Goal: Task Accomplishment & Management: Manage account settings

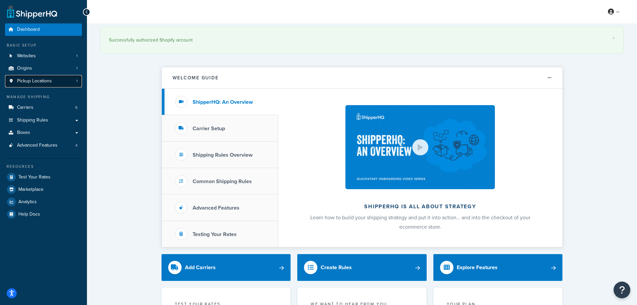
click at [54, 81] on link "Pickup Locations 1" at bounding box center [43, 81] width 77 height 12
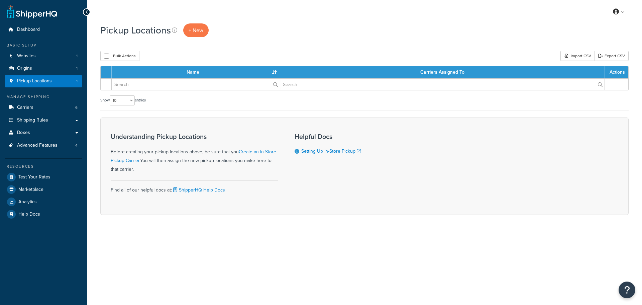
click at [55, 67] on link "Origins 1" at bounding box center [43, 68] width 77 height 12
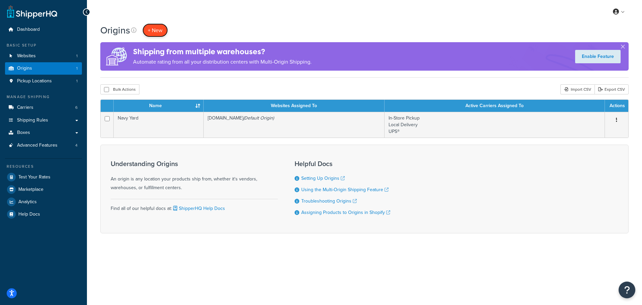
click at [154, 32] on span "+ New" at bounding box center [155, 30] width 15 height 8
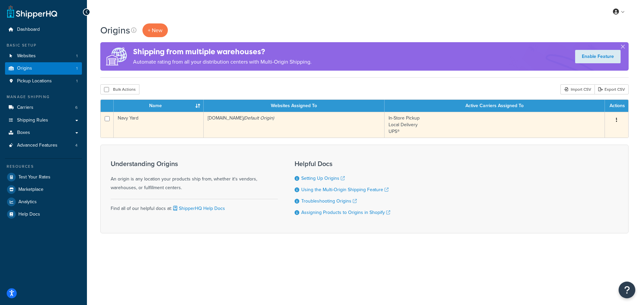
click at [619, 118] on button "button" at bounding box center [616, 120] width 9 height 11
click at [602, 147] on link "Duplicate" at bounding box center [594, 147] width 53 height 14
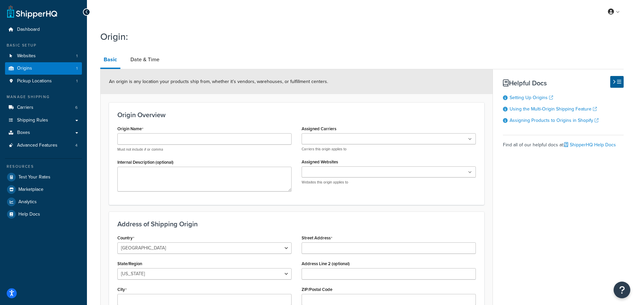
click at [90, 11] on div at bounding box center [86, 11] width 7 height 7
click at [87, 14] on icon at bounding box center [86, 12] width 3 height 5
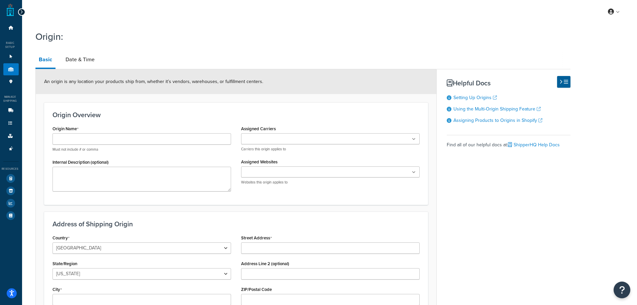
click at [22, 12] on icon at bounding box center [21, 12] width 3 height 5
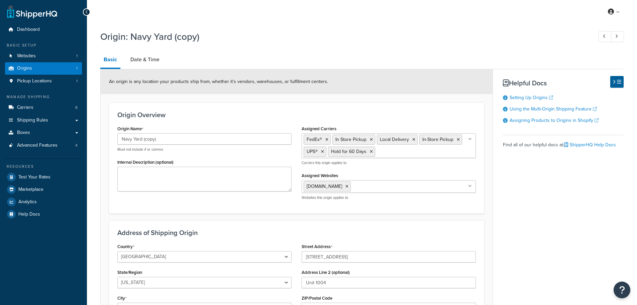
select select "32"
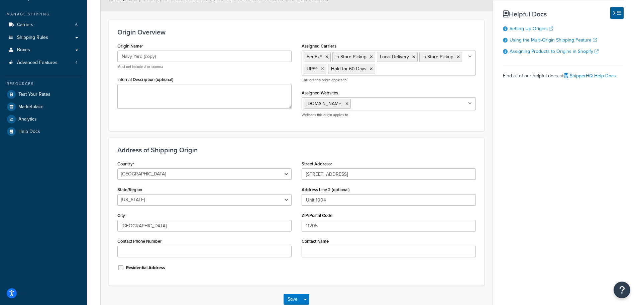
scroll to position [100, 0]
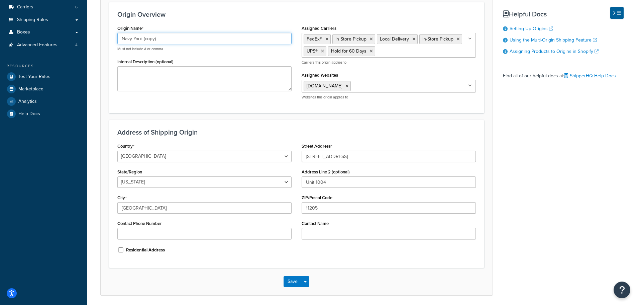
drag, startPoint x: 172, startPoint y: 42, endPoint x: 115, endPoint y: 47, distance: 57.4
click at [115, 47] on div "Origin Name Navy Yard (copy) Must not include # or comma Internal Description (…" at bounding box center [204, 59] width 184 height 72
click at [202, 39] on input "Navy Yard (copy)" at bounding box center [204, 38] width 174 height 11
paste input "[STREET_ADDRESS][PERSON_NAME]"
drag, startPoint x: 216, startPoint y: 39, endPoint x: 92, endPoint y: 38, distance: 124.1
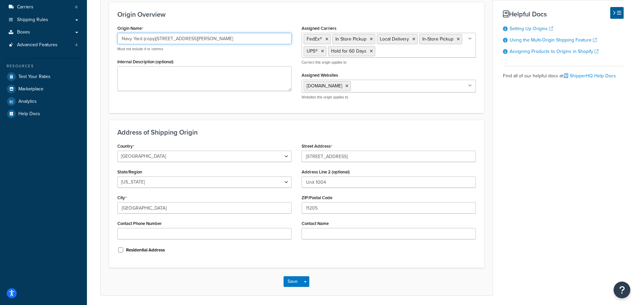
click at [92, 38] on div "Origin: Navy Yard (copy) Basic Date & Time An origin is any location your produ…" at bounding box center [362, 119] width 550 height 386
paste input "text"
type input "[STREET_ADDRESS][PERSON_NAME]"
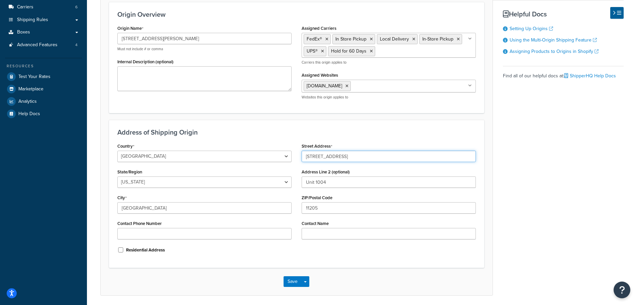
click at [357, 157] on input "[STREET_ADDRESS]" at bounding box center [389, 156] width 174 height 11
paste input "995 Fulton Street"
type input "995 Fulton Street"
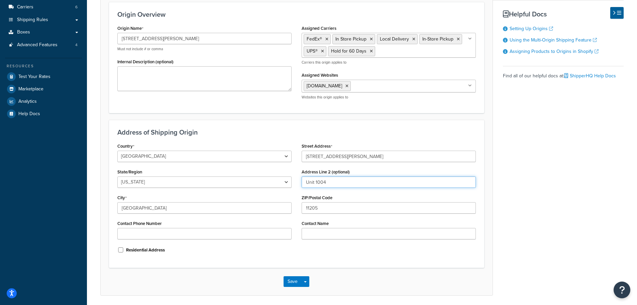
drag, startPoint x: 343, startPoint y: 186, endPoint x: 296, endPoint y: 192, distance: 47.6
click at [296, 192] on div "Country United States United Kingdom Afghanistan Åland Islands Albania Algeria …" at bounding box center [296, 200] width 369 height 118
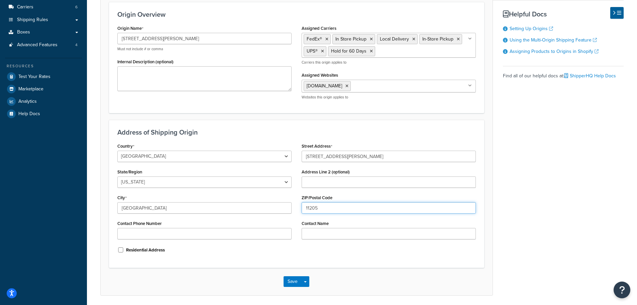
click at [362, 205] on input "11205" at bounding box center [389, 207] width 174 height 11
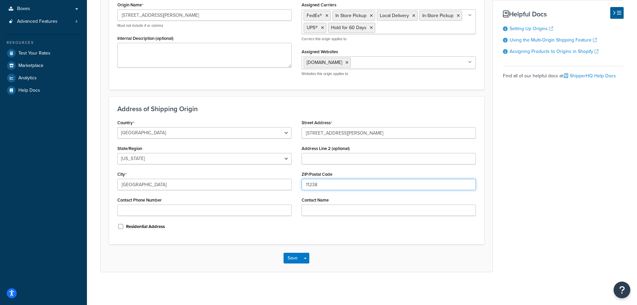
scroll to position [124, 0]
type input "11238"
click at [292, 259] on button "Save" at bounding box center [293, 257] width 18 height 11
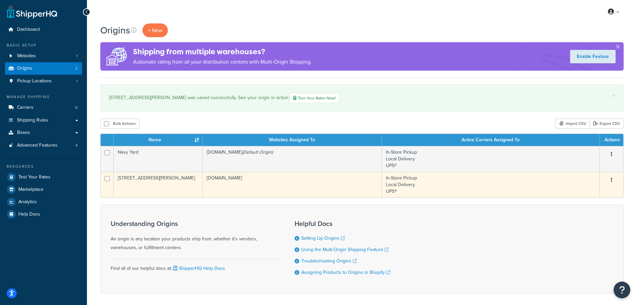
click at [351, 186] on td "[DOMAIN_NAME]" at bounding box center [292, 185] width 179 height 26
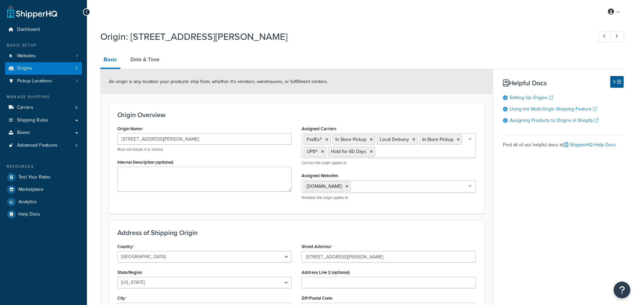
select select "32"
click at [146, 61] on link "Date & Time" at bounding box center [145, 60] width 36 height 16
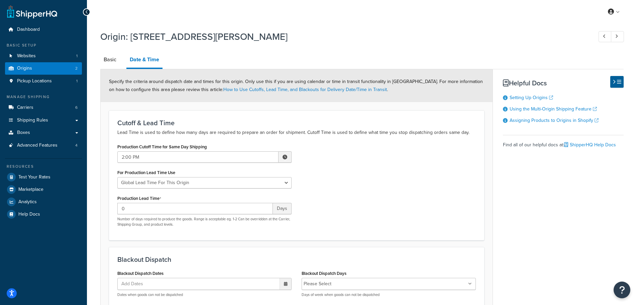
click at [88, 10] on icon at bounding box center [86, 12] width 3 height 5
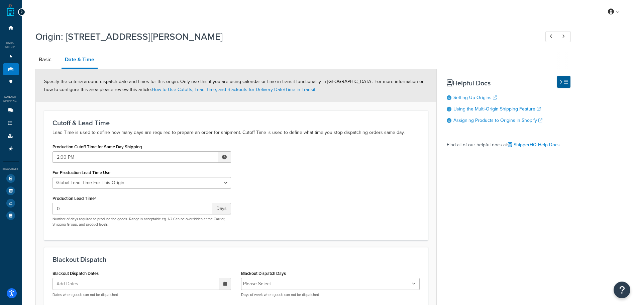
select select "32"
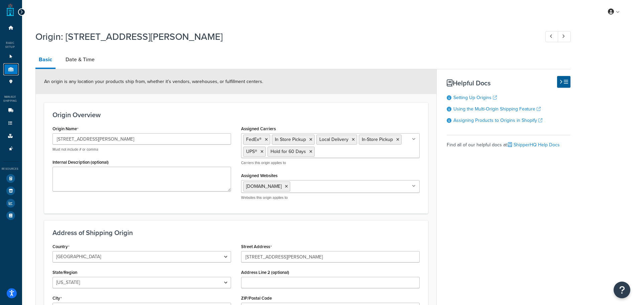
click at [13, 66] on link "Origins 2" at bounding box center [10, 69] width 15 height 12
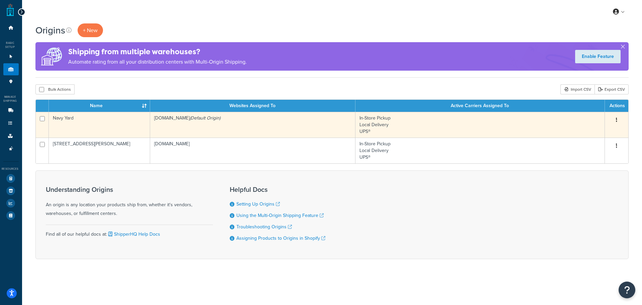
click at [294, 128] on td "leonandson.myshopify.com (Default Origin)" at bounding box center [252, 125] width 205 height 26
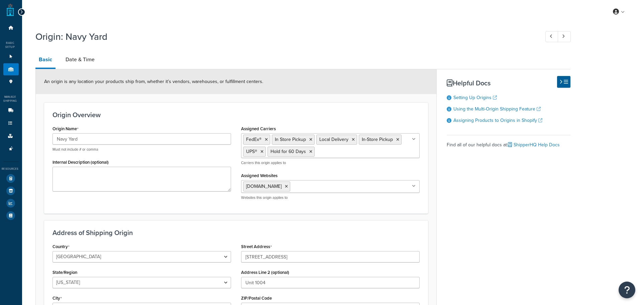
select select "32"
click at [86, 53] on link "Date & Time" at bounding box center [80, 60] width 36 height 16
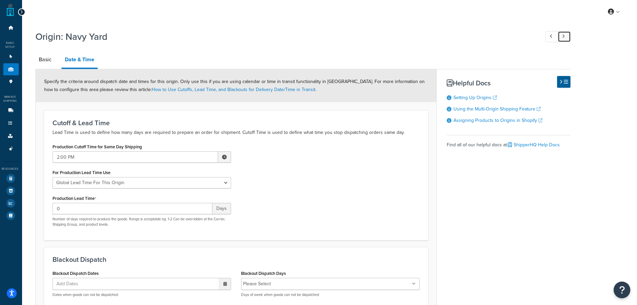
click at [564, 31] on link at bounding box center [564, 36] width 13 height 11
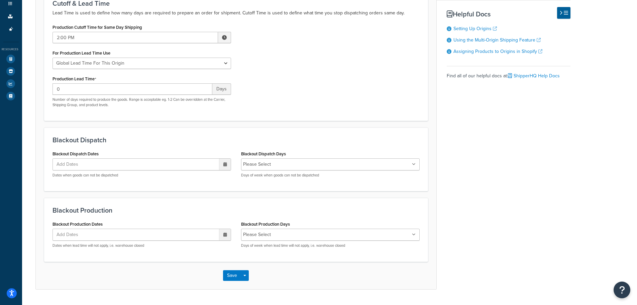
scroll to position [104, 0]
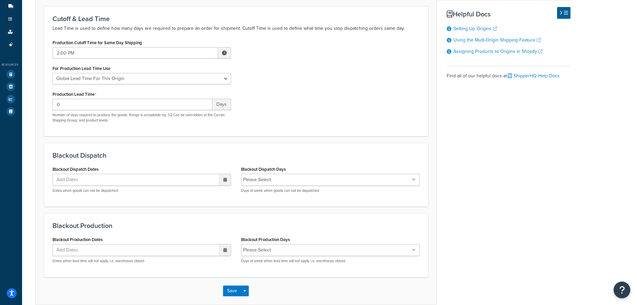
click at [73, 182] on span "Add Dates" at bounding box center [71, 179] width 32 height 11
click at [98, 200] on div "Blackout Dispatch Blackout Dispatch Dates Add Dates ‹ September 2025 › Su Mo Tu…" at bounding box center [236, 175] width 384 height 64
click at [278, 181] on input "Blackout Dispatch Days" at bounding box center [302, 179] width 59 height 7
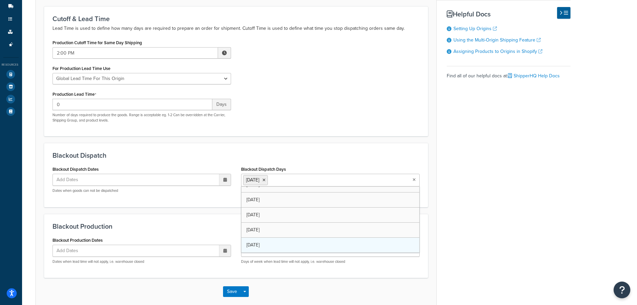
scroll to position [9, 0]
click at [207, 206] on div "Blackout Dispatch Blackout Dispatch Dates Add Dates ‹ September 2025 › Su Mo Tu…" at bounding box center [236, 175] width 384 height 64
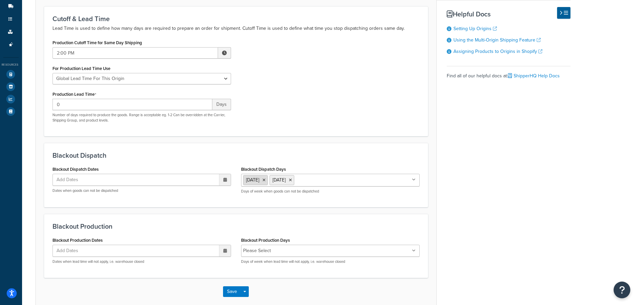
click at [266, 182] on icon at bounding box center [264, 180] width 3 height 4
click at [268, 182] on li "Sunday" at bounding box center [255, 180] width 25 height 10
click at [263, 179] on li "Sunday" at bounding box center [255, 180] width 25 height 10
click at [266, 179] on icon at bounding box center [264, 180] width 3 height 4
click at [277, 155] on h3 "Blackout Dispatch" at bounding box center [236, 155] width 367 height 7
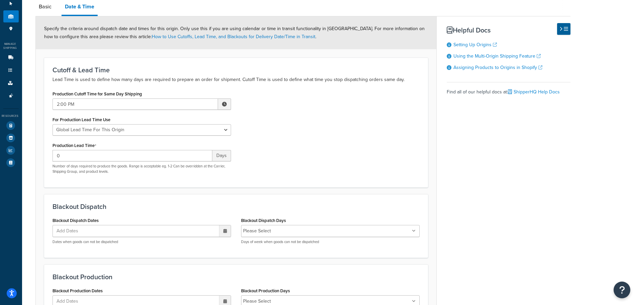
scroll to position [0, 0]
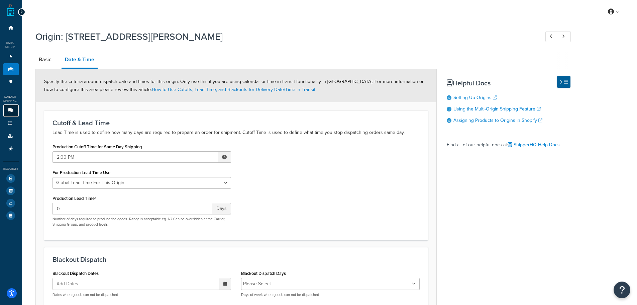
click at [13, 111] on icon at bounding box center [11, 110] width 7 height 4
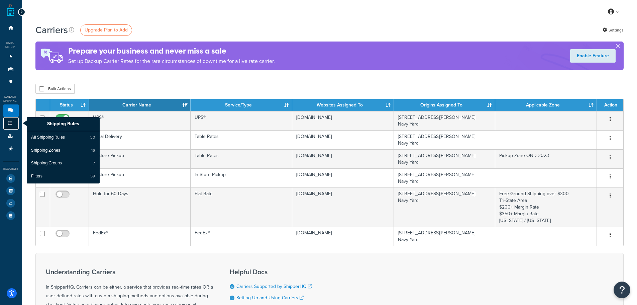
click at [8, 120] on link "Shipping Rules" at bounding box center [10, 123] width 15 height 12
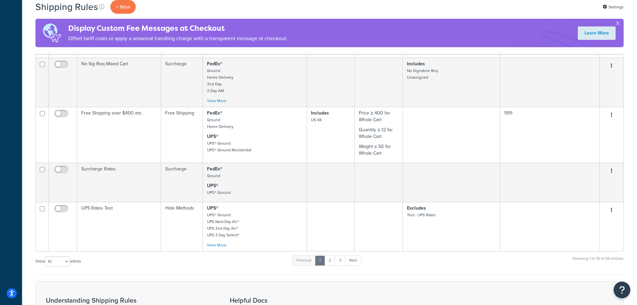
scroll to position [468, 0]
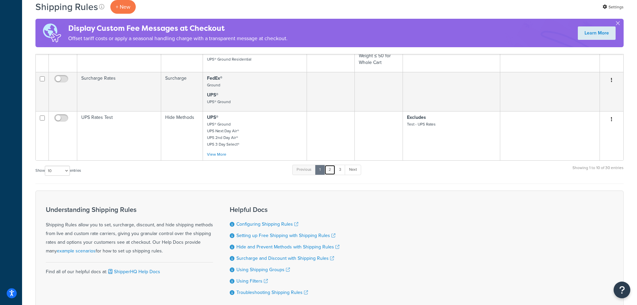
click at [332, 171] on link "2" at bounding box center [330, 170] width 11 height 10
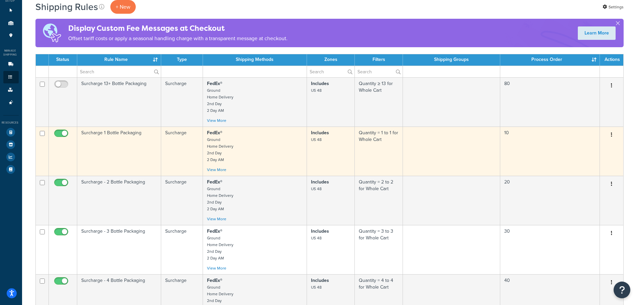
scroll to position [0, 0]
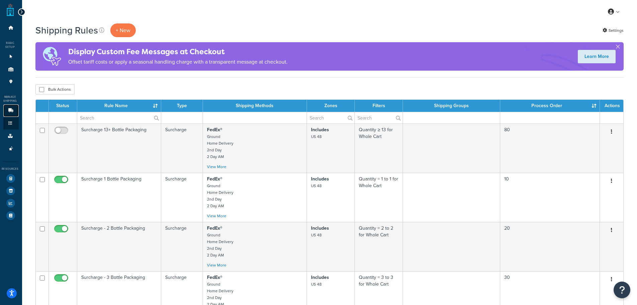
click at [14, 114] on link "Carriers 6" at bounding box center [10, 110] width 15 height 12
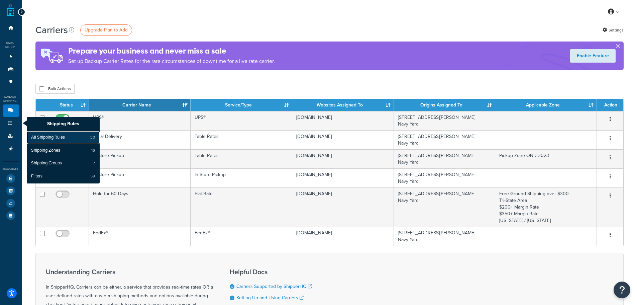
click at [37, 134] on span "All Shipping Rules" at bounding box center [48, 137] width 34 height 6
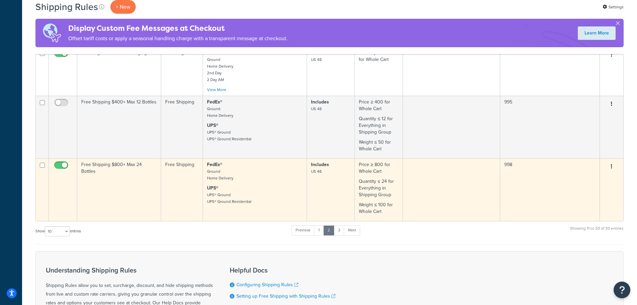
scroll to position [468, 0]
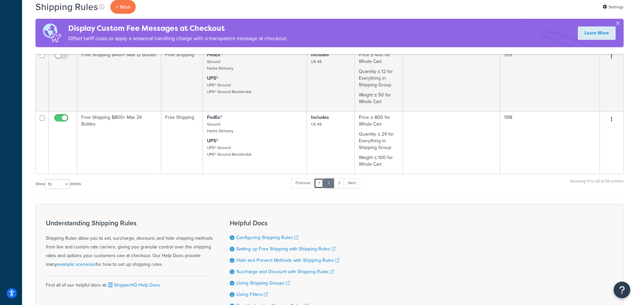
click at [322, 184] on link "1" at bounding box center [319, 183] width 10 height 10
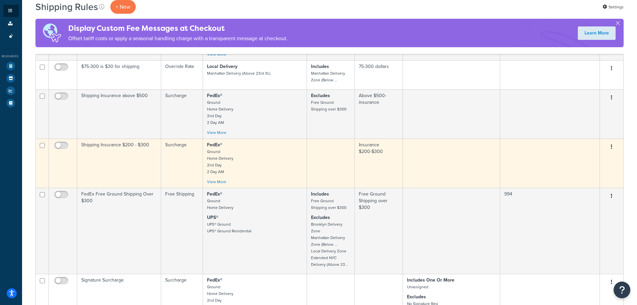
scroll to position [100, 0]
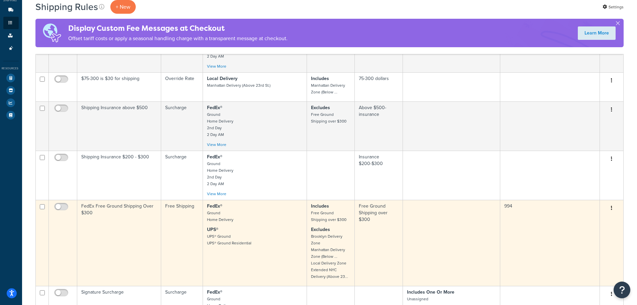
click at [135, 239] on td "FedEx Free Ground Shipping Over $300" at bounding box center [119, 243] width 84 height 86
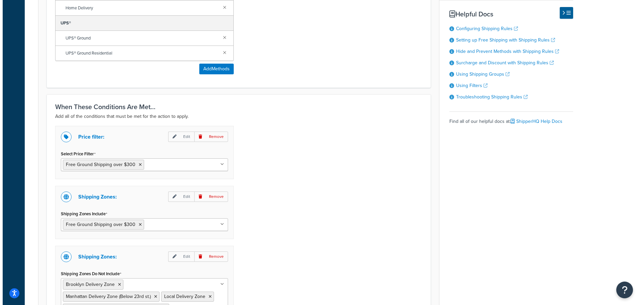
scroll to position [517, 0]
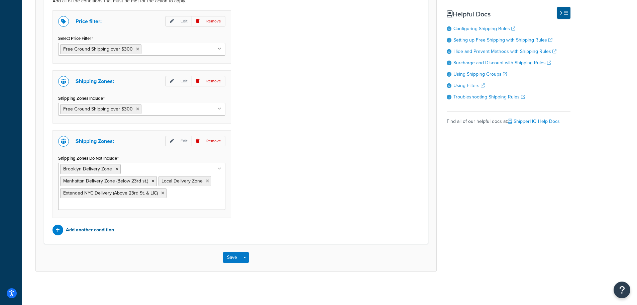
click at [80, 228] on p "Add another condition" at bounding box center [90, 229] width 48 height 9
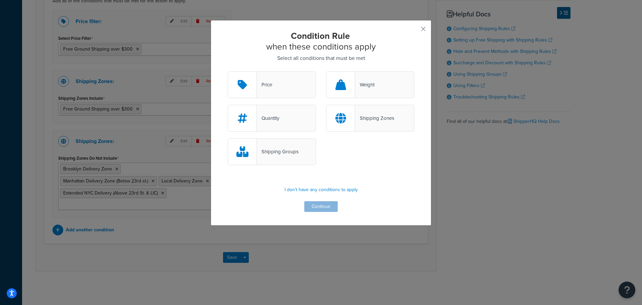
click at [383, 123] on div "Shipping Zones" at bounding box center [370, 118] width 88 height 27
click at [0, 0] on input "Shipping Zones" at bounding box center [0, 0] width 0 height 0
click at [363, 125] on div "Shipping Zones" at bounding box center [370, 118] width 88 height 27
click at [0, 0] on input "Shipping Zones" at bounding box center [0, 0] width 0 height 0
click at [377, 118] on div "Shipping Zones" at bounding box center [374, 117] width 39 height 9
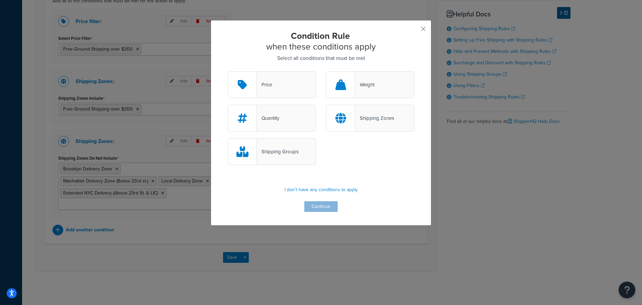
click at [276, 155] on div "Shipping Groups" at bounding box center [278, 151] width 42 height 9
click at [0, 0] on input "Shipping Groups" at bounding box center [0, 0] width 0 height 0
click at [346, 118] on div at bounding box center [341, 118] width 29 height 26
click at [0, 0] on input "Shipping Zones" at bounding box center [0, 0] width 0 height 0
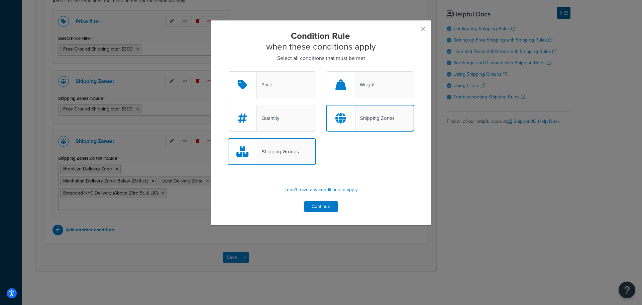
click at [300, 150] on div "Shipping Groups" at bounding box center [272, 151] width 88 height 27
click at [0, 0] on input "Shipping Groups" at bounding box center [0, 0] width 0 height 0
click at [314, 206] on button "Continue" at bounding box center [320, 206] width 33 height 11
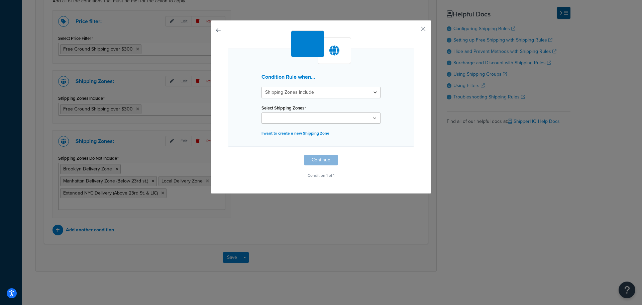
click at [312, 112] on ul at bounding box center [321, 117] width 119 height 11
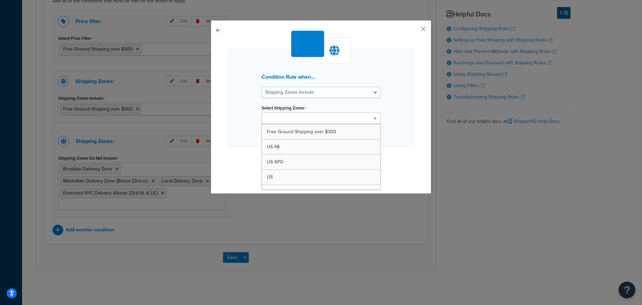
click at [395, 119] on div "Condition Rule when... Shipping Zones Include Shipping Zones Do Not Include Sel…" at bounding box center [321, 98] width 187 height 98
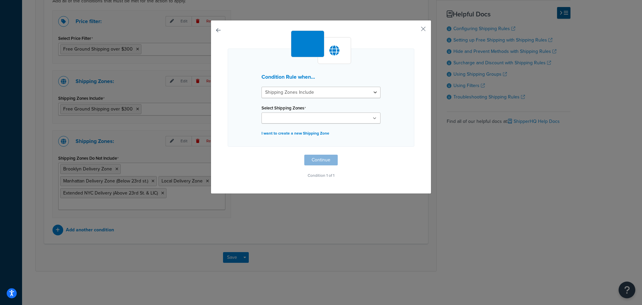
click at [228, 155] on button "button" at bounding box center [228, 155] width 0 height 0
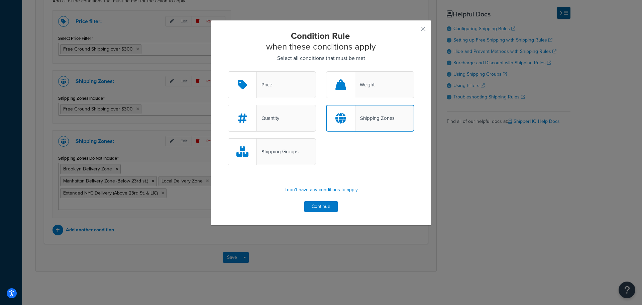
click at [264, 151] on div "Shipping Groups" at bounding box center [278, 151] width 42 height 9
click at [0, 0] on input "Shipping Groups" at bounding box center [0, 0] width 0 height 0
click at [359, 121] on div "Shipping Zones" at bounding box center [375, 117] width 39 height 9
click at [0, 0] on input "Shipping Zones" at bounding box center [0, 0] width 0 height 0
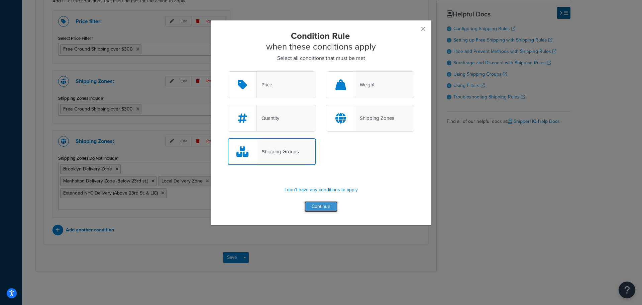
click at [324, 207] on button "Continue" at bounding box center [320, 206] width 33 height 11
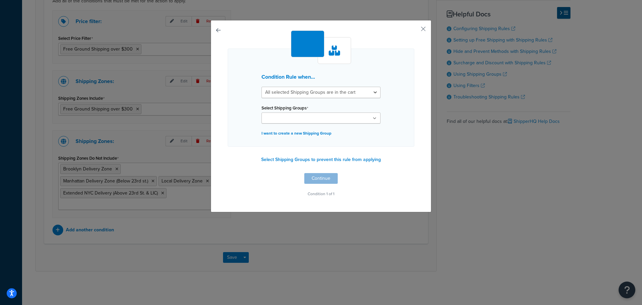
click at [311, 119] on input "Select Shipping Groups" at bounding box center [293, 118] width 59 height 7
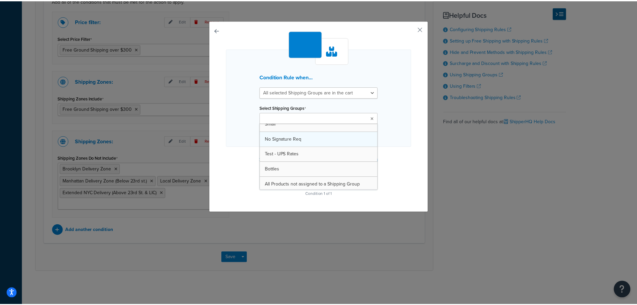
scroll to position [39, 0]
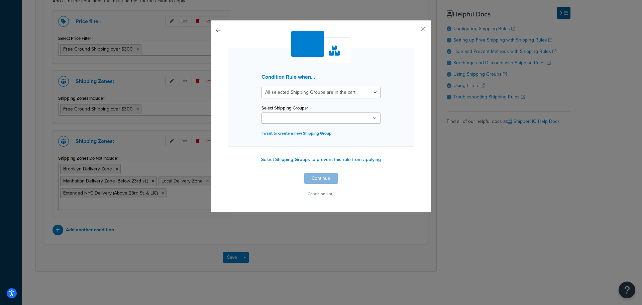
click at [396, 100] on div "Condition Rule when... All selected Shipping Groups are in the cart Any selecte…" at bounding box center [321, 98] width 187 height 98
click at [228, 173] on button "button" at bounding box center [228, 173] width 0 height 0
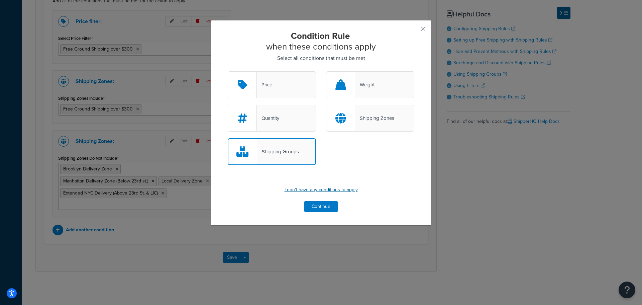
click at [301, 190] on p "I don't have any conditions to apply" at bounding box center [321, 189] width 187 height 9
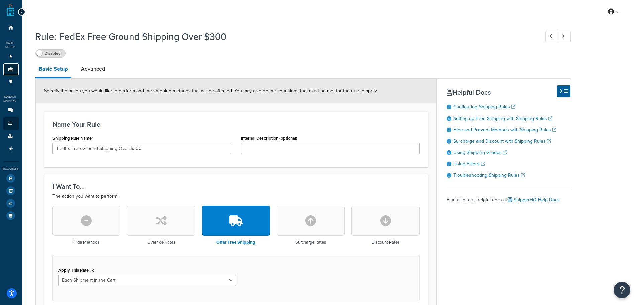
click at [9, 67] on icon at bounding box center [11, 69] width 7 height 4
click at [87, 66] on link "Advanced" at bounding box center [93, 69] width 31 height 16
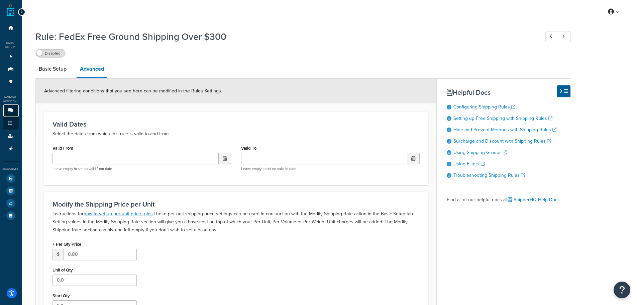
click at [11, 111] on icon at bounding box center [11, 110] width 7 height 4
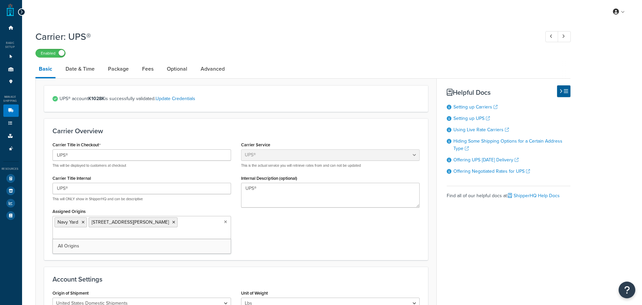
select select "ups"
select select "3"
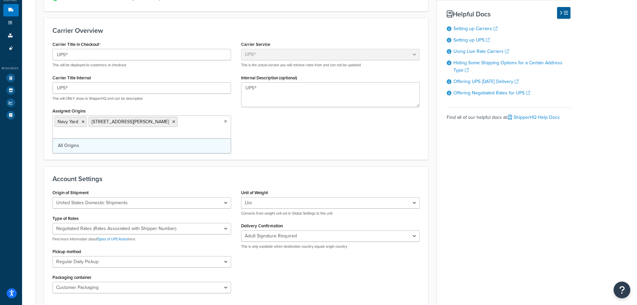
click at [202, 140] on link "All Origins" at bounding box center [142, 145] width 178 height 15
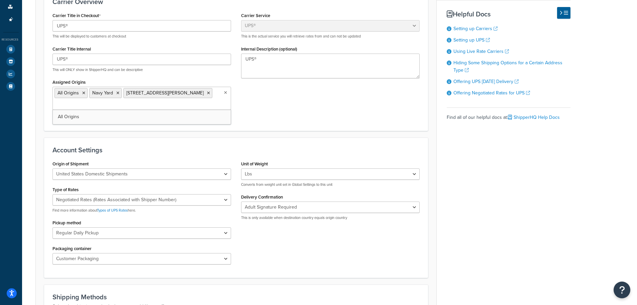
scroll to position [134, 0]
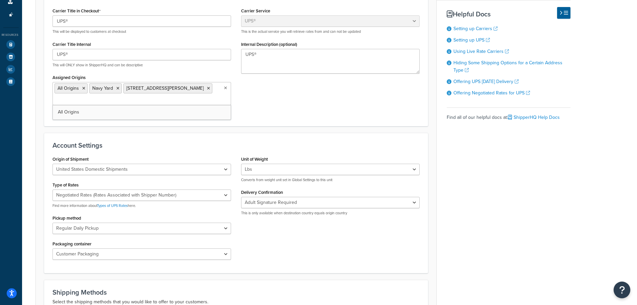
click at [129, 129] on form "UPS® account K1028K is successfully validated. Update Credentials Carrier Overv…" at bounding box center [236, 245] width 401 height 588
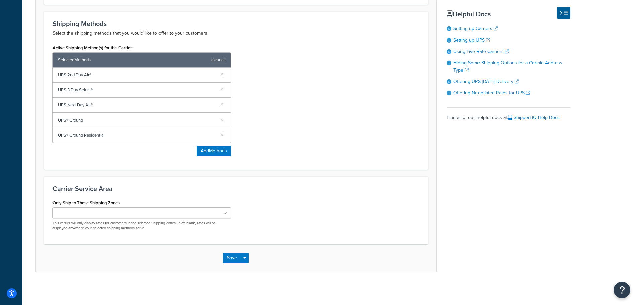
scroll to position [403, 0]
click at [226, 256] on button "Save" at bounding box center [232, 257] width 18 height 11
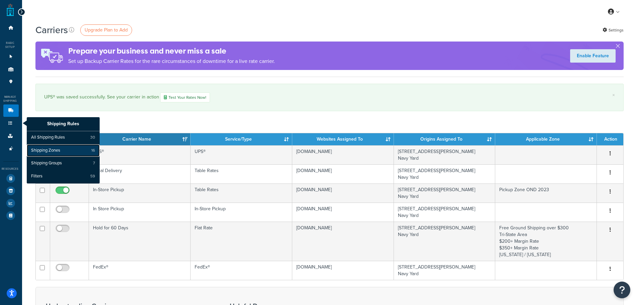
click at [50, 154] on link "Shipping Zones 16" at bounding box center [63, 150] width 73 height 13
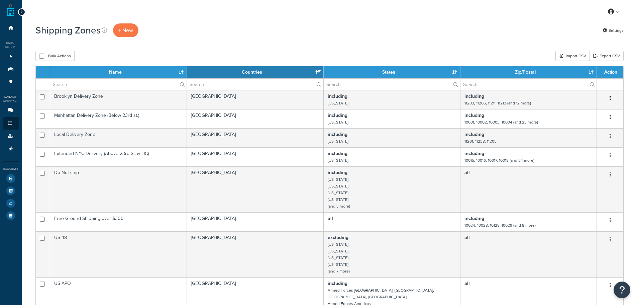
select select "15"
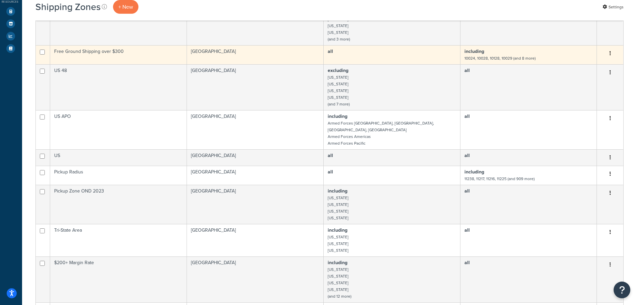
scroll to position [167, 0]
click at [157, 54] on td "Free Ground Shipping over $300" at bounding box center [118, 54] width 137 height 19
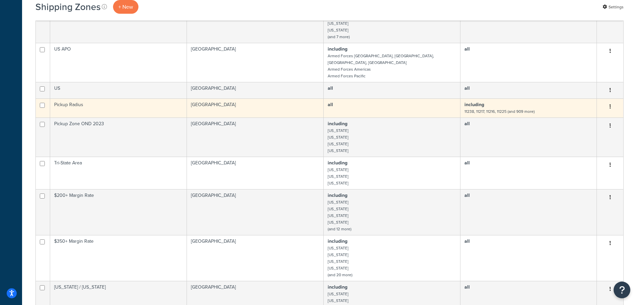
scroll to position [301, 0]
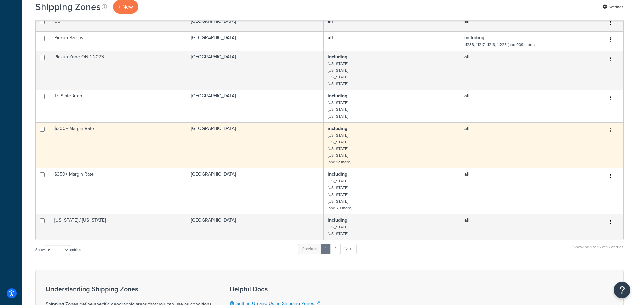
click at [131, 141] on td "$200+ Margin Rate" at bounding box center [118, 145] width 137 height 46
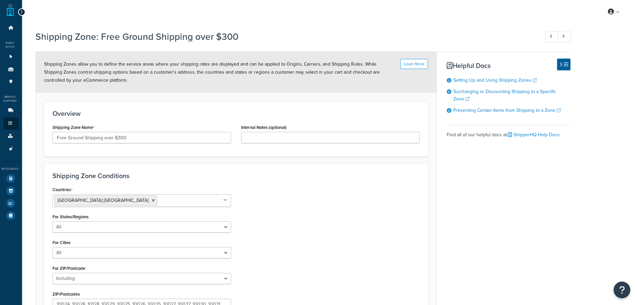
select select "including"
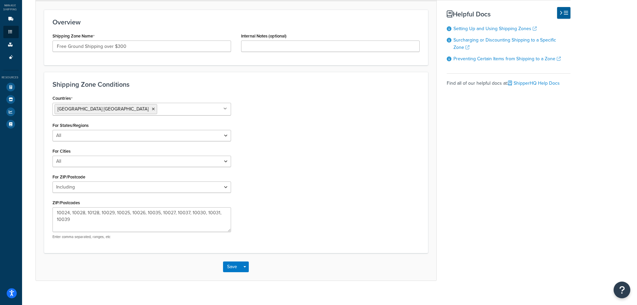
scroll to position [101, 0]
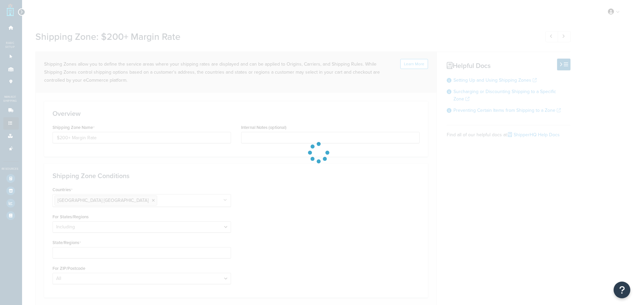
select select "including"
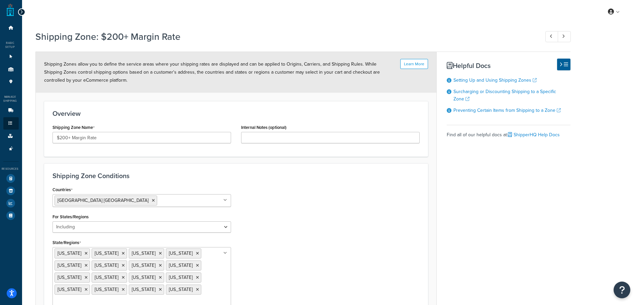
click at [22, 12] on icon at bounding box center [21, 12] width 3 height 5
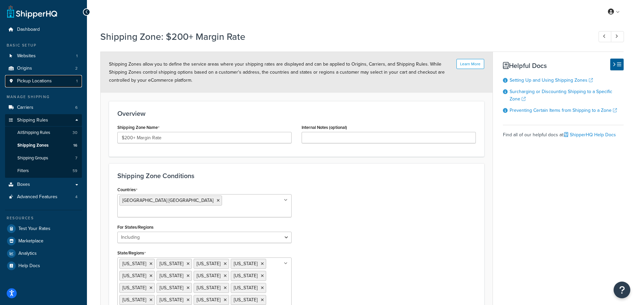
click at [43, 77] on link "Pickup Locations 1" at bounding box center [43, 81] width 77 height 12
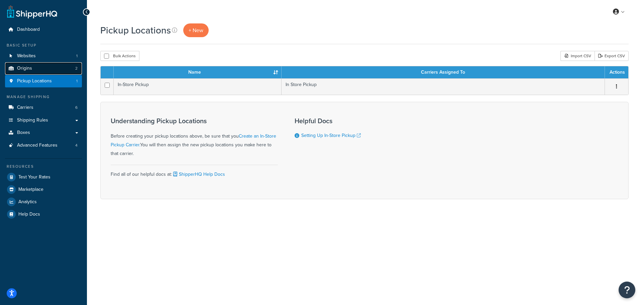
click at [19, 66] on span "Origins" at bounding box center [24, 69] width 15 height 6
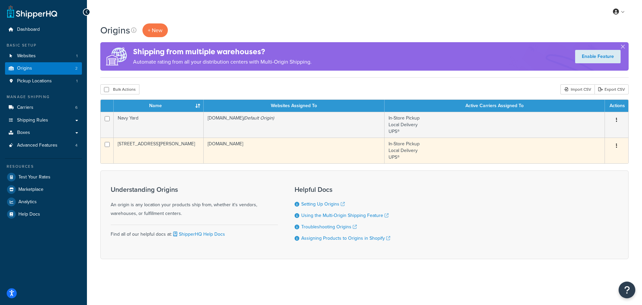
click at [618, 145] on button "button" at bounding box center [616, 146] width 9 height 11
click at [597, 158] on link "Edit" at bounding box center [594, 159] width 53 height 14
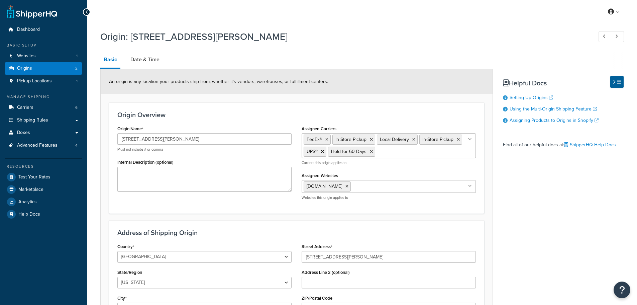
select select "32"
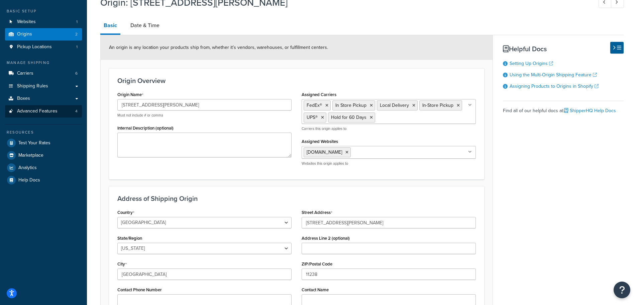
scroll to position [33, 0]
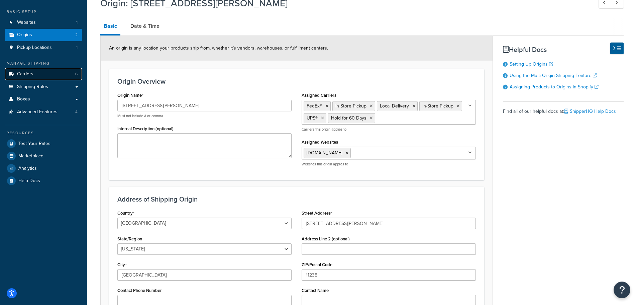
click at [45, 75] on link "Carriers 6" at bounding box center [43, 74] width 77 height 12
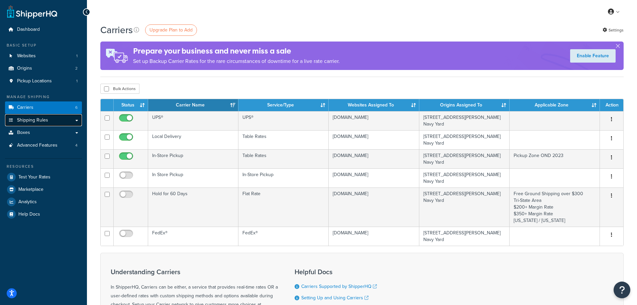
click at [56, 122] on link "Shipping Rules" at bounding box center [43, 120] width 77 height 12
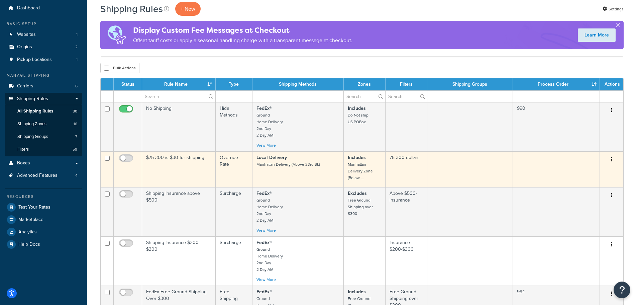
scroll to position [33, 0]
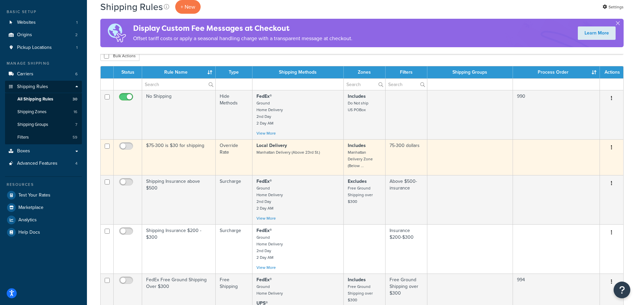
click at [183, 150] on td "$75-300 is $30 for shipping" at bounding box center [179, 157] width 74 height 36
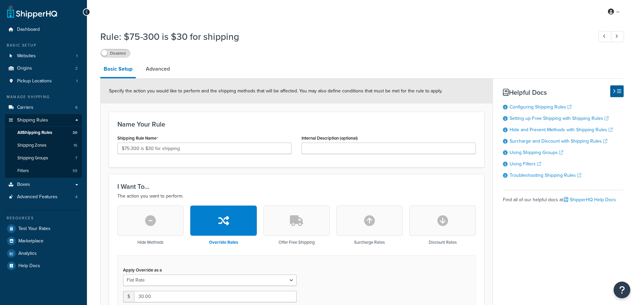
click at [203, 184] on h3 "I Want To..." at bounding box center [296, 186] width 359 height 7
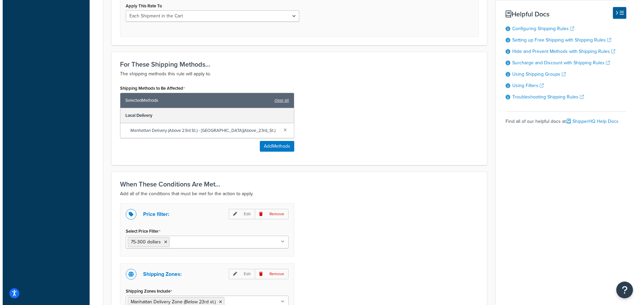
scroll to position [368, 0]
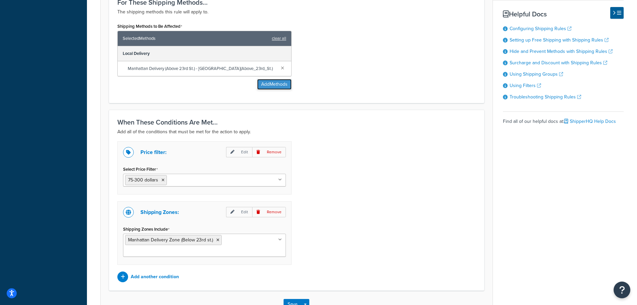
click at [276, 87] on button "Add Methods" at bounding box center [274, 84] width 34 height 11
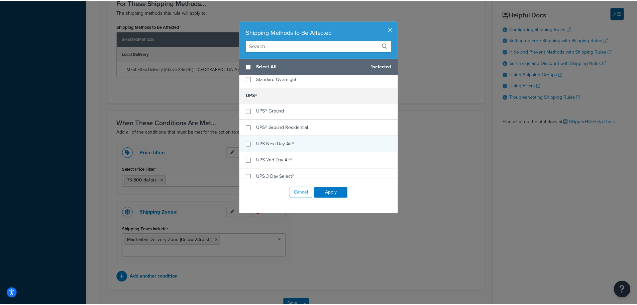
scroll to position [396, 0]
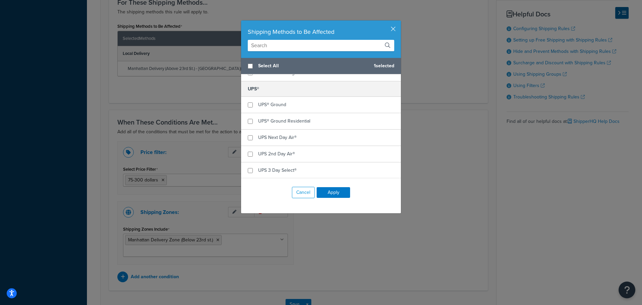
click at [387, 27] on div "Shipping Methods to Be Affected" at bounding box center [321, 38] width 160 height 37
click at [399, 22] on button "button" at bounding box center [400, 21] width 2 height 2
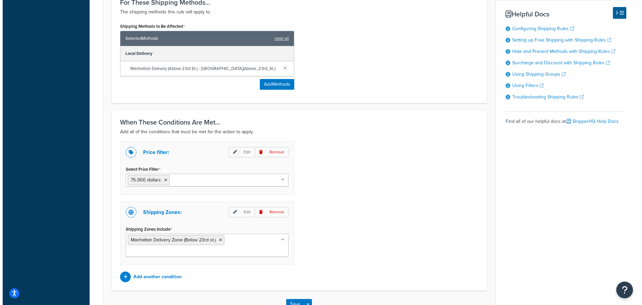
scroll to position [415, 0]
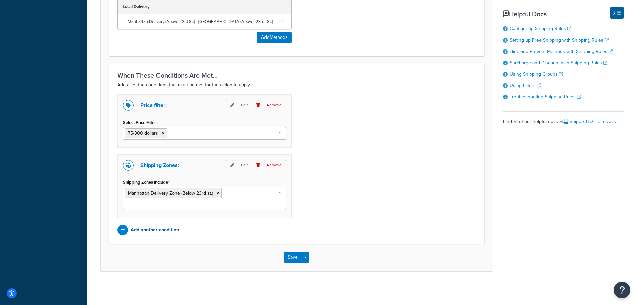
click at [151, 233] on p "Add another condition" at bounding box center [155, 229] width 48 height 9
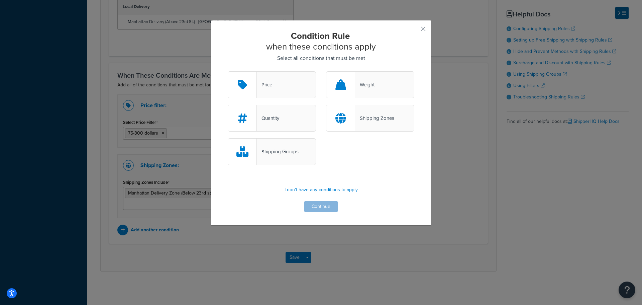
click at [386, 120] on div "Shipping Zones" at bounding box center [374, 117] width 39 height 9
click at [0, 0] on input "Shipping Zones" at bounding box center [0, 0] width 0 height 0
click at [333, 205] on button "Continue" at bounding box center [320, 206] width 33 height 11
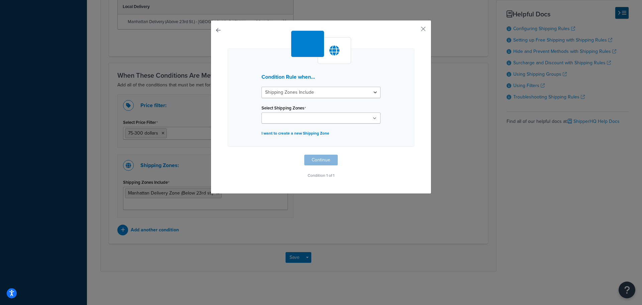
click at [324, 122] on ul at bounding box center [321, 117] width 119 height 11
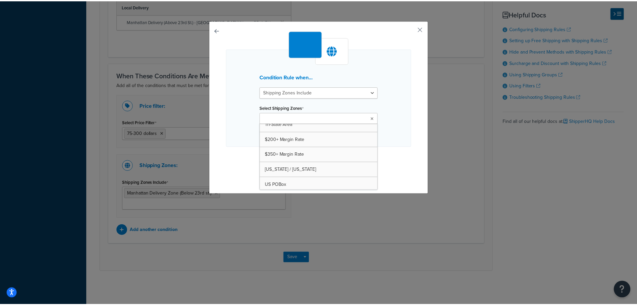
scroll to position [174, 0]
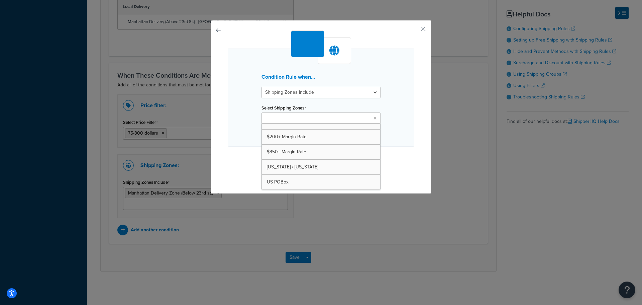
click at [402, 137] on div "Condition Rule when... Shipping Zones Include Shipping Zones Do Not Include Sel…" at bounding box center [321, 98] width 187 height 98
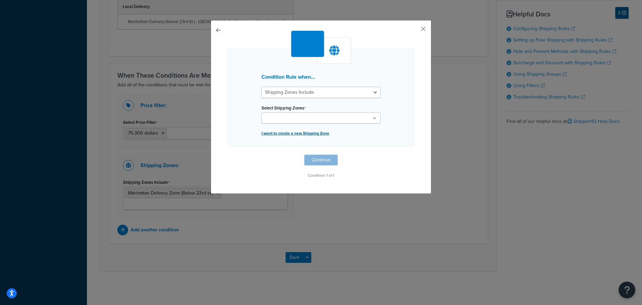
click at [324, 132] on p "I want to create a new Shipping Zone" at bounding box center [321, 132] width 119 height 9
click at [418, 27] on div "Create new Shipping Zone Name Countries United States United Kingdom Afghanista…" at bounding box center [321, 107] width 221 height 174
click at [414, 30] on button "button" at bounding box center [414, 31] width 2 height 2
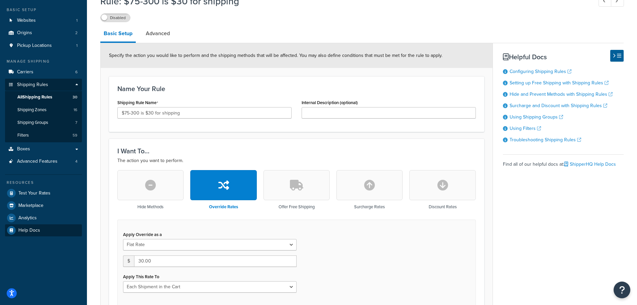
scroll to position [100, 0]
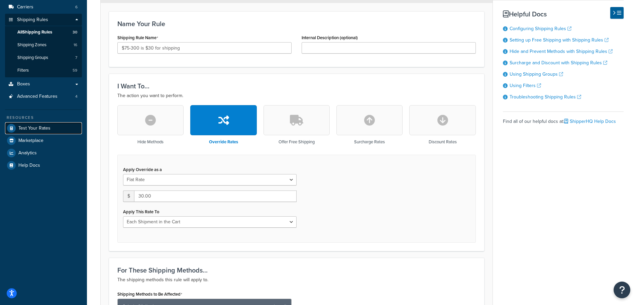
click at [53, 127] on link "Test Your Rates" at bounding box center [43, 128] width 77 height 12
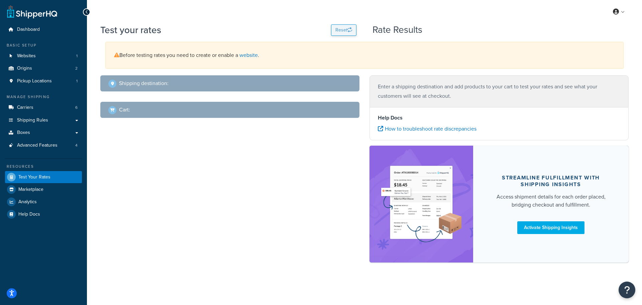
select select "TX"
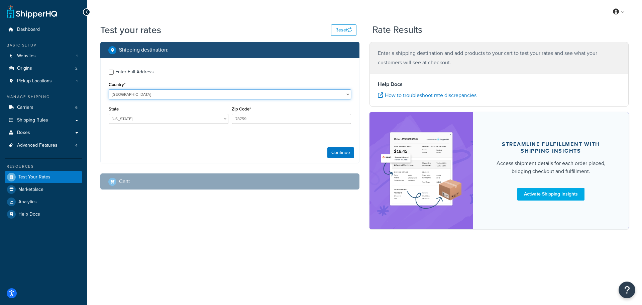
click at [178, 93] on select "United States United Kingdom Afghanistan Åland Islands Albania Algeria American…" at bounding box center [230, 94] width 243 height 10
click at [109, 89] on select "United States United Kingdom Afghanistan Åland Islands Albania Algeria American…" at bounding box center [230, 94] width 243 height 10
click at [143, 71] on div "Enter Full Address" at bounding box center [134, 71] width 38 height 9
click at [114, 71] on input "Enter Full Address" at bounding box center [111, 72] width 5 height 5
checkbox input "true"
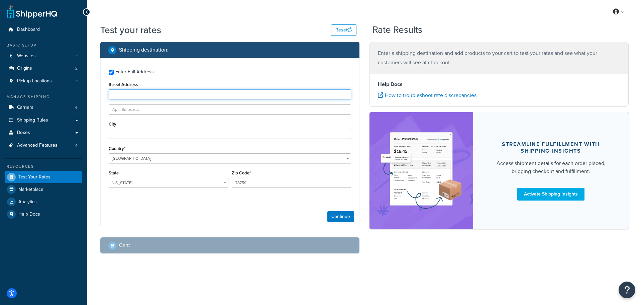
click at [144, 91] on input "Street Address" at bounding box center [230, 94] width 243 height 10
type input "8034 Dover Drive"
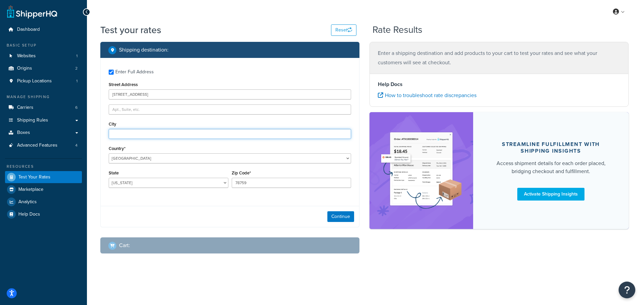
click at [152, 137] on input "City" at bounding box center [230, 134] width 243 height 10
type input "Grand Blanc"
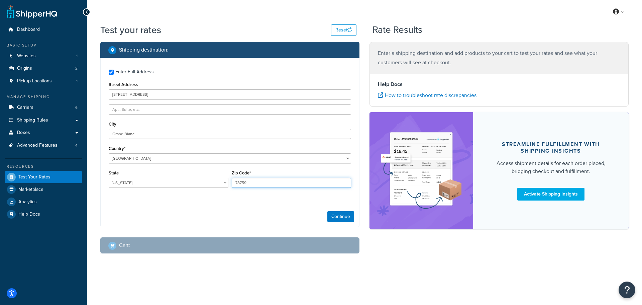
click at [250, 186] on input "78759" at bounding box center [292, 183] width 120 height 10
type input "48439"
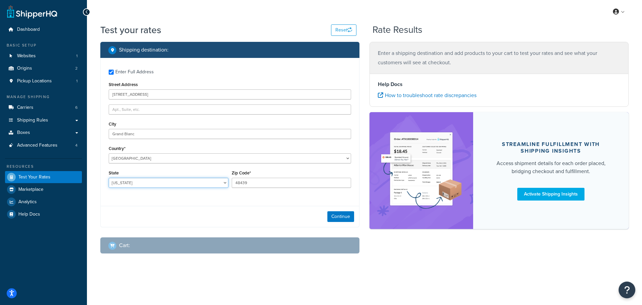
click at [206, 183] on select "Alabama Alaska American Samoa Arizona Arkansas Armed Forces Americas Armed Forc…" at bounding box center [169, 183] width 120 height 10
click at [109, 178] on select "Alabama Alaska American Samoa Arizona Arkansas Armed Forces Americas Armed Forc…" at bounding box center [169, 183] width 120 height 10
click at [159, 186] on select "Alabama Alaska American Samoa Arizona Arkansas Armed Forces Americas Armed Forc…" at bounding box center [169, 183] width 120 height 10
select select "MI"
click at [109, 178] on select "Alabama Alaska American Samoa Arizona Arkansas Armed Forces Americas Armed Forc…" at bounding box center [169, 183] width 120 height 10
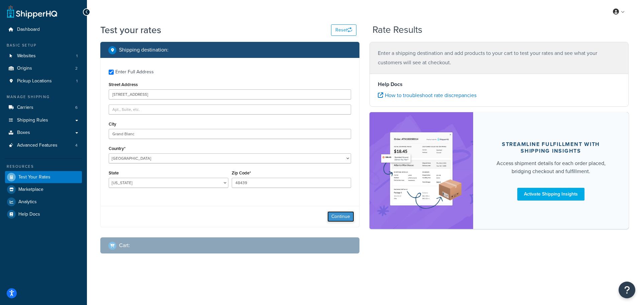
click at [342, 214] on button "Continue" at bounding box center [341, 216] width 27 height 11
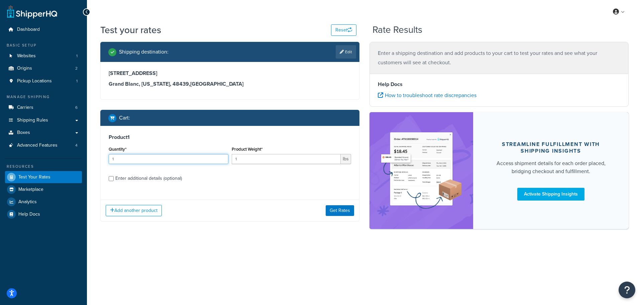
click at [175, 154] on input "1" at bounding box center [169, 159] width 120 height 10
click at [171, 179] on div "Enter additional details (optional)" at bounding box center [148, 178] width 67 height 9
click at [114, 179] on input "Enter additional details (optional)" at bounding box center [111, 178] width 5 height 5
checkbox input "true"
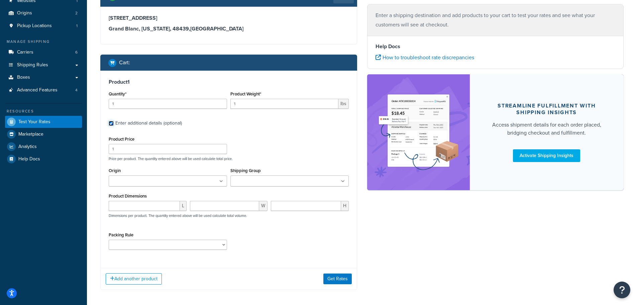
scroll to position [67, 0]
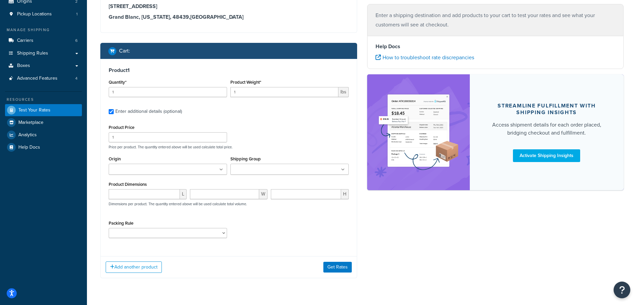
click at [208, 173] on ul at bounding box center [168, 169] width 118 height 11
drag, startPoint x: 275, startPoint y: 237, endPoint x: 270, endPoint y: 237, distance: 5.7
click at [275, 237] on div "Packing Rule" at bounding box center [229, 230] width 244 height 24
click at [213, 166] on ul at bounding box center [168, 169] width 118 height 11
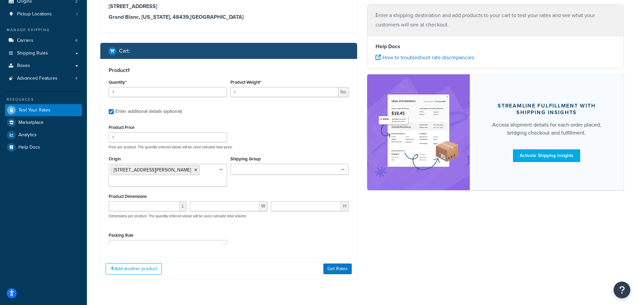
click at [268, 232] on div "Packing Rule" at bounding box center [229, 242] width 244 height 24
click at [279, 170] on input "Shipping Group" at bounding box center [262, 169] width 59 height 7
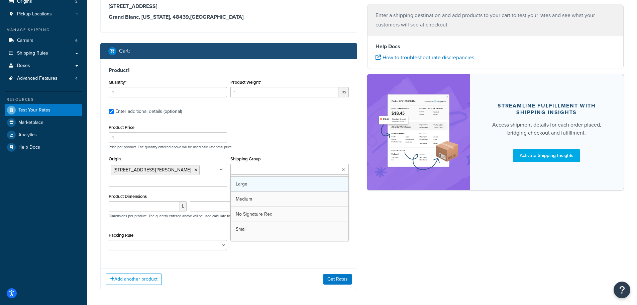
scroll to position [24, 0]
click at [198, 216] on div "Product Price 1 Price per product. The quantity entered above will be used calc…" at bounding box center [229, 189] width 240 height 132
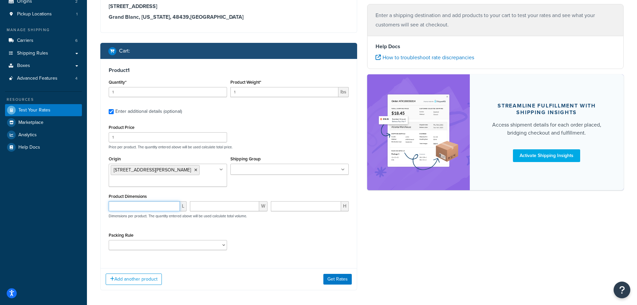
click at [160, 201] on input "number" at bounding box center [144, 206] width 71 height 10
click at [241, 90] on input "1" at bounding box center [284, 92] width 108 height 10
drag, startPoint x: 241, startPoint y: 90, endPoint x: 233, endPoint y: 90, distance: 8.7
click at [233, 90] on input "1" at bounding box center [284, 92] width 108 height 10
type input "4"
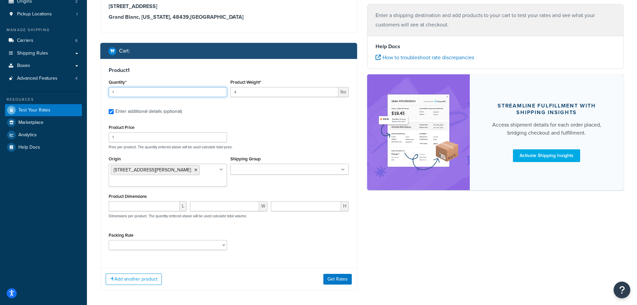
click at [155, 94] on input "1" at bounding box center [168, 92] width 118 height 10
drag, startPoint x: 155, startPoint y: 94, endPoint x: 113, endPoint y: 91, distance: 42.3
click at [113, 91] on input "1" at bounding box center [168, 92] width 118 height 10
type input "12"
click at [281, 118] on div "Product 1 Quantity* 12 Product Weight* 4 lbs Enter additional details (optional…" at bounding box center [229, 161] width 256 height 204
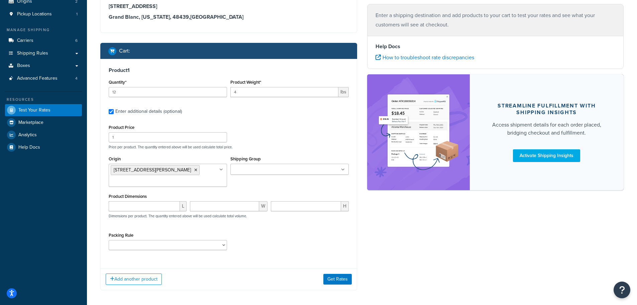
click at [152, 144] on div "Product Price 1 Price per product. The quantity entered above will be used calc…" at bounding box center [229, 136] width 244 height 26
drag, startPoint x: 152, startPoint y: 138, endPoint x: 101, endPoint y: 135, distance: 50.2
click at [101, 135] on div "Product 1 Quantity* 12 Product Weight* 4 lbs Enter additional details (optional…" at bounding box center [229, 161] width 256 height 204
click at [173, 141] on input "1" at bounding box center [168, 137] width 118 height 10
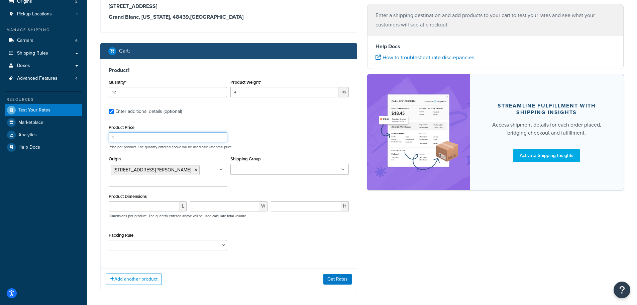
click at [173, 141] on input "1" at bounding box center [168, 137] width 118 height 10
type input "26"
click at [342, 274] on button "Get Rates" at bounding box center [338, 279] width 28 height 11
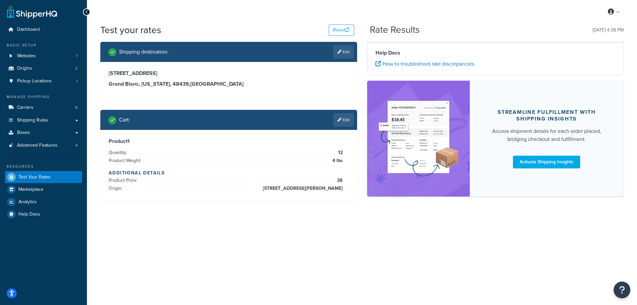
scroll to position [0, 0]
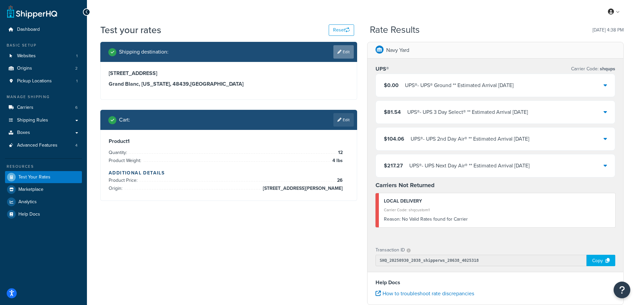
click at [338, 53] on icon at bounding box center [340, 52] width 4 height 4
select select "MI"
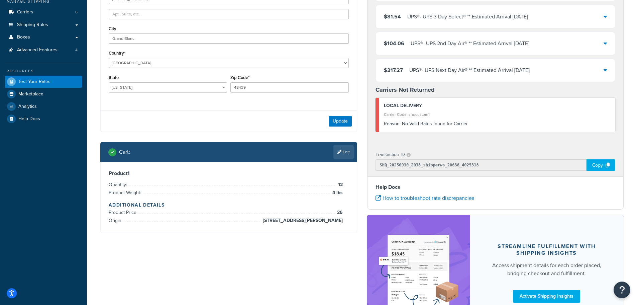
scroll to position [134, 0]
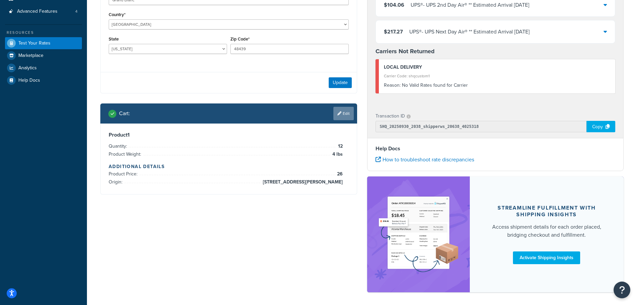
click at [347, 116] on link "Edit" at bounding box center [344, 113] width 20 height 13
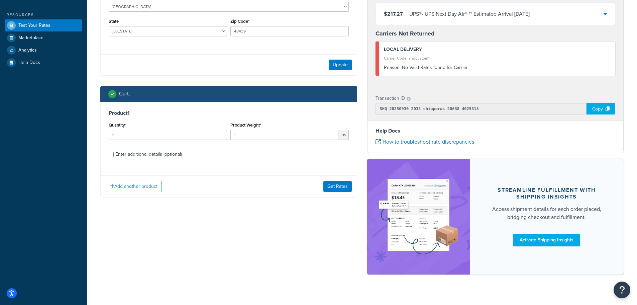
scroll to position [161, 0]
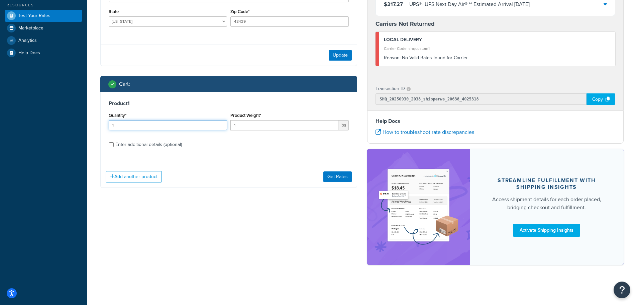
click at [198, 128] on input "1" at bounding box center [168, 125] width 118 height 10
type input "6"
click at [259, 131] on div "Product Weight* 1 lbs" at bounding box center [290, 123] width 122 height 24
click at [265, 128] on input "1" at bounding box center [284, 125] width 108 height 10
type input "1"
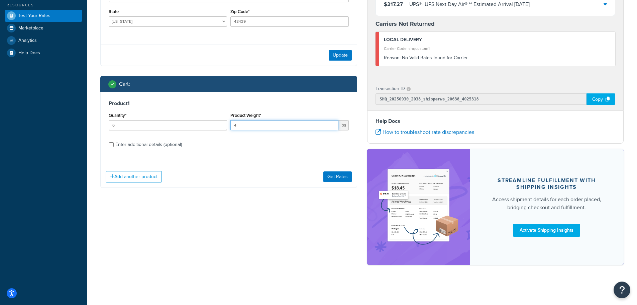
type input "4"
click at [136, 146] on div "Enter additional details (optional)" at bounding box center [148, 144] width 67 height 9
click at [114, 146] on input "Enter additional details (optional)" at bounding box center [111, 144] width 5 height 5
checkbox input "true"
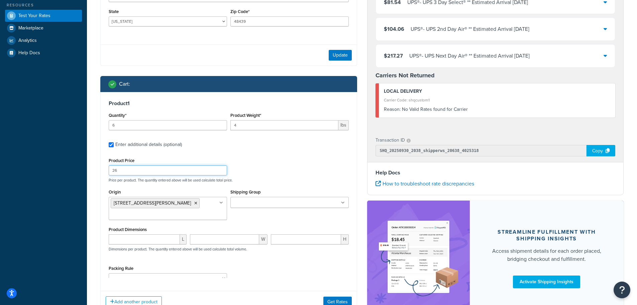
click at [149, 168] on input "26" at bounding box center [168, 170] width 118 height 10
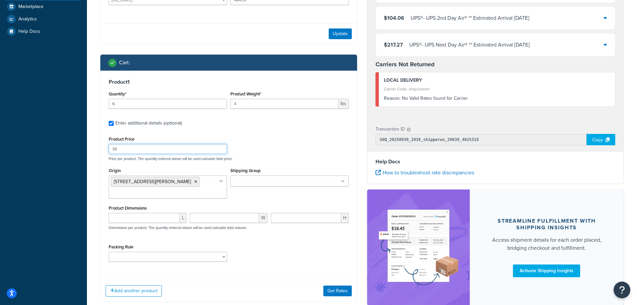
scroll to position [195, 0]
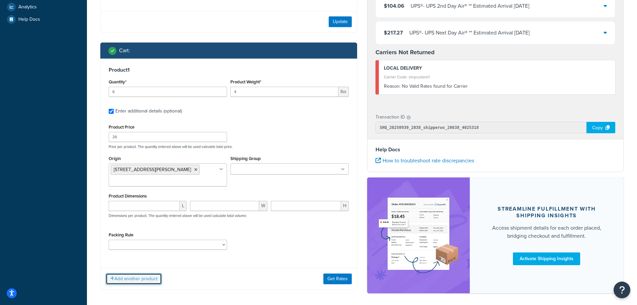
click at [143, 273] on button "Add another product" at bounding box center [134, 278] width 56 height 11
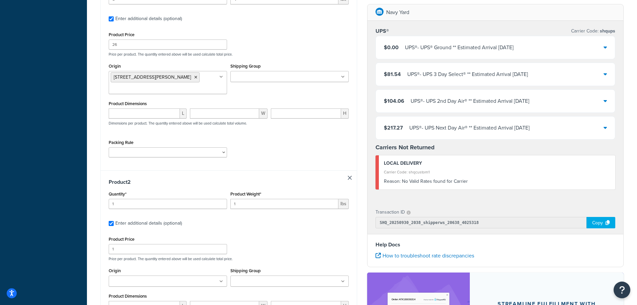
scroll to position [303, 0]
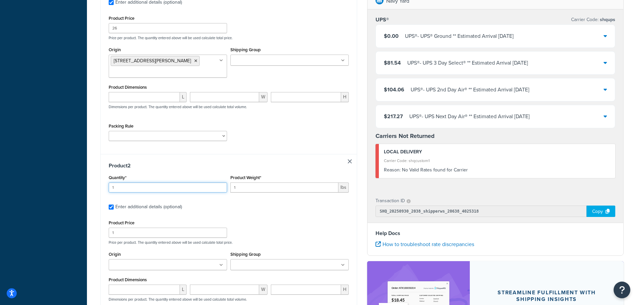
click at [162, 182] on input "1" at bounding box center [168, 187] width 118 height 10
type input "6"
drag, startPoint x: 285, startPoint y: 185, endPoint x: 285, endPoint y: 179, distance: 5.7
click at [285, 183] on div "Product Weight* 1 lbs" at bounding box center [290, 185] width 122 height 24
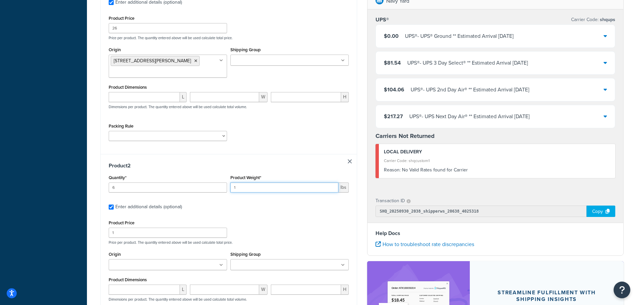
click at [285, 182] on input "1" at bounding box center [284, 187] width 108 height 10
type input "12"
click at [148, 227] on input "1" at bounding box center [168, 232] width 118 height 10
click at [156, 227] on input "1" at bounding box center [168, 232] width 118 height 10
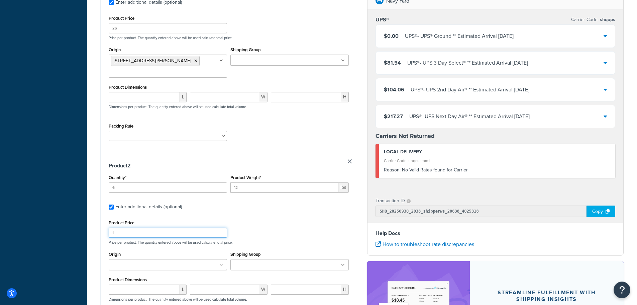
click at [156, 227] on input "1" at bounding box center [168, 232] width 118 height 10
type input "25"
click at [146, 259] on ul at bounding box center [168, 264] width 118 height 11
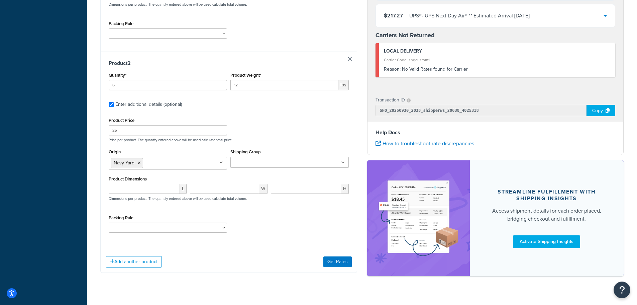
click at [343, 251] on div "Add another product Get Rates" at bounding box center [229, 262] width 256 height 22
click at [338, 256] on button "Get Rates" at bounding box center [338, 261] width 28 height 11
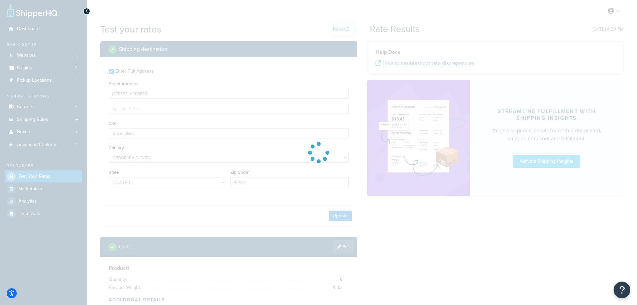
scroll to position [0, 0]
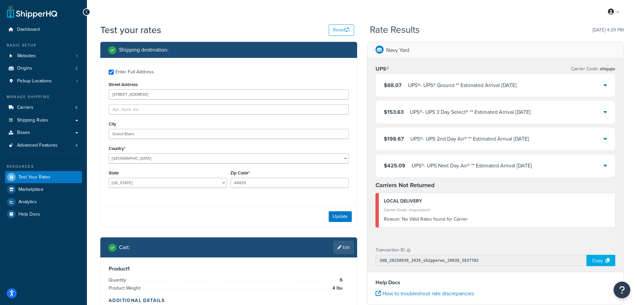
click at [553, 90] on div "$88.07 UPS® - UPS® Ground ** Estimated Arrival Mon, Oct 6" at bounding box center [496, 85] width 240 height 23
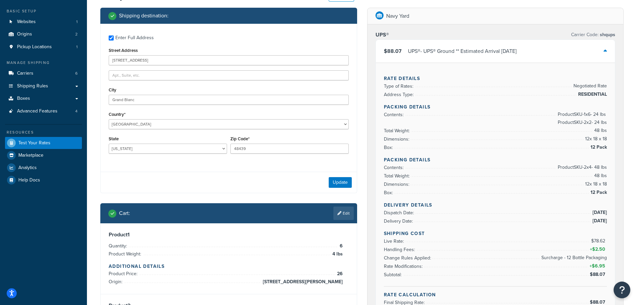
scroll to position [33, 0]
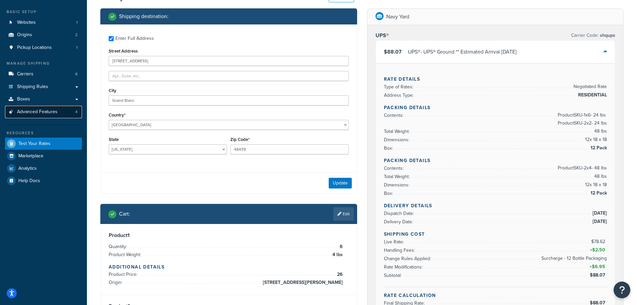
click at [63, 110] on link "Advanced Features 4" at bounding box center [43, 112] width 77 height 12
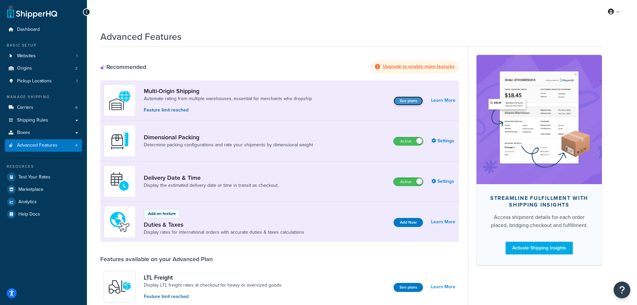
click at [404, 102] on button "See plans" at bounding box center [408, 100] width 29 height 9
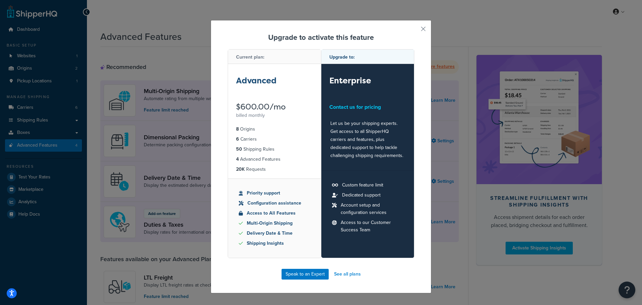
click at [399, 239] on ul "Custom feature limit Dedicated support Account setup and configuration services…" at bounding box center [367, 213] width 93 height 87
click at [414, 30] on button "button" at bounding box center [414, 31] width 2 height 2
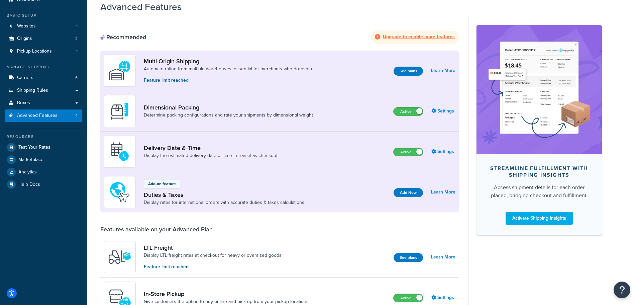
scroll to position [29, 0]
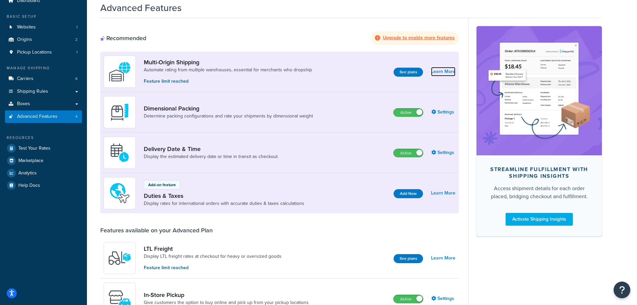
click at [440, 76] on link "Learn More" at bounding box center [443, 71] width 24 height 9
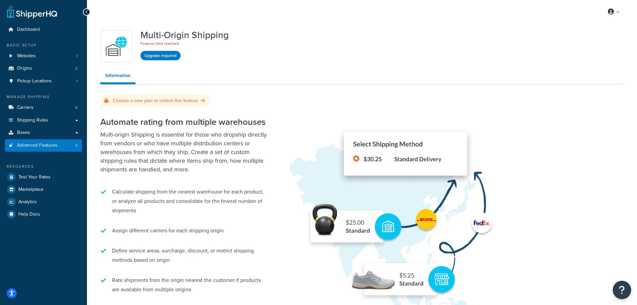
click at [621, 287] on icon "Open Resource Center" at bounding box center [622, 289] width 6 height 9
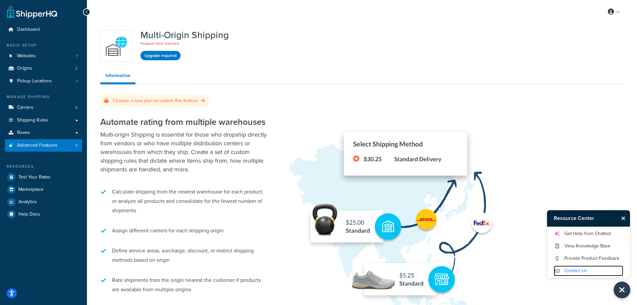
click at [585, 269] on link "Contact Us" at bounding box center [589, 270] width 70 height 11
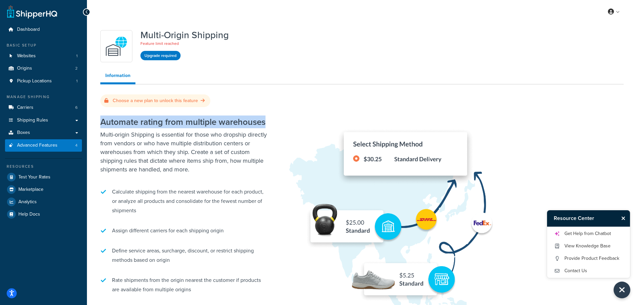
drag, startPoint x: 100, startPoint y: 121, endPoint x: 274, endPoint y: 123, distance: 174.0
click at [274, 123] on div "Multi-Origin Shipping Feature limit reached Upgrade required Information Choose…" at bounding box center [362, 184] width 534 height 315
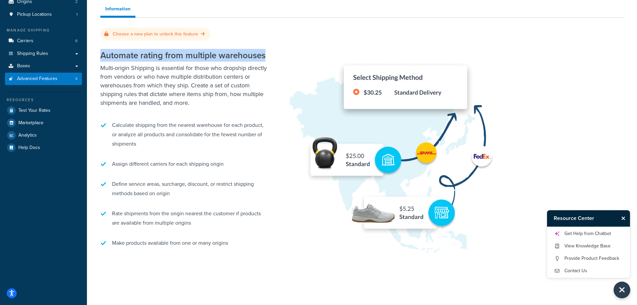
scroll to position [67, 0]
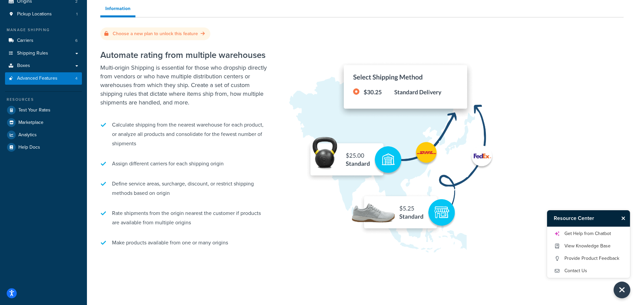
click at [261, 87] on p "Multi-origin Shipping is essential for those who dropship directly from vendors…" at bounding box center [183, 84] width 167 height 43
click at [624, 218] on icon "Close Resource Center" at bounding box center [624, 217] width 4 height 5
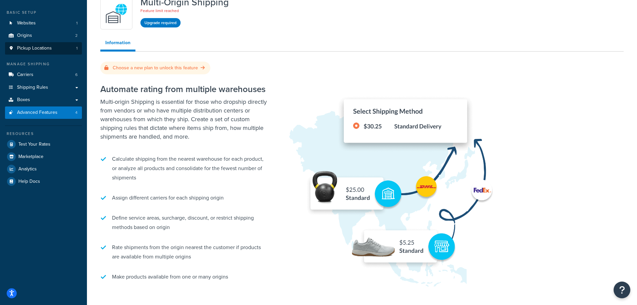
scroll to position [0, 0]
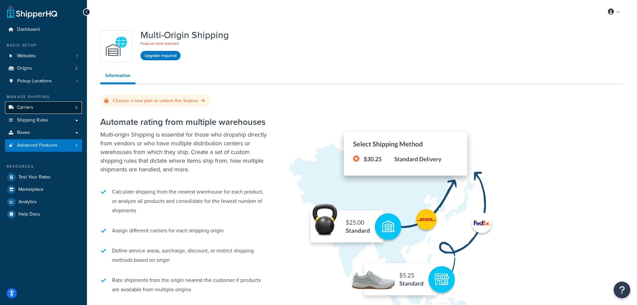
click at [51, 109] on link "Carriers 6" at bounding box center [43, 107] width 77 height 12
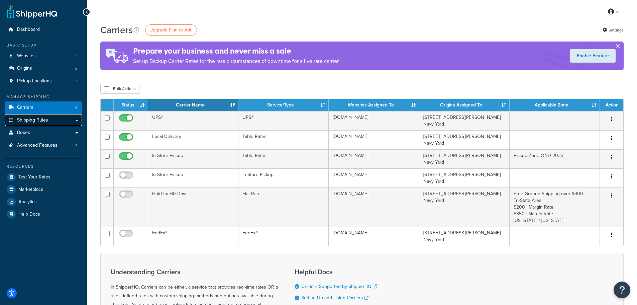
click at [57, 120] on link "Shipping Rules" at bounding box center [43, 120] width 77 height 12
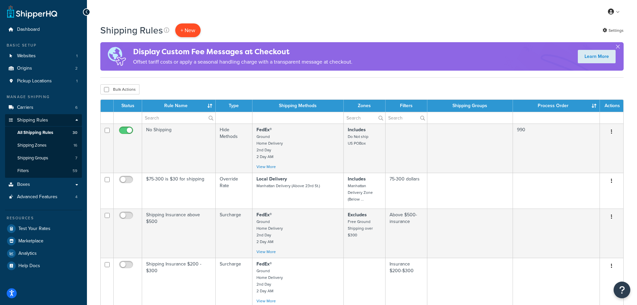
click at [187, 31] on p "+ New" at bounding box center [187, 30] width 25 height 14
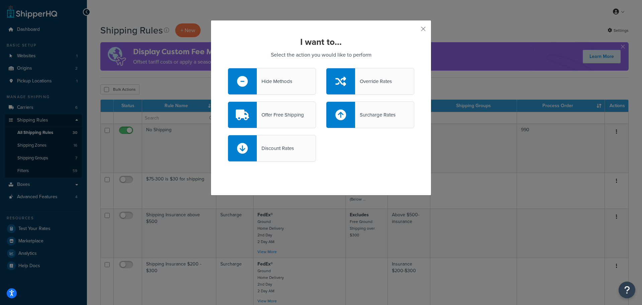
click at [379, 76] on div "Override Rates" at bounding box center [370, 81] width 88 height 27
click at [0, 0] on input "Override Rates" at bounding box center [0, 0] width 0 height 0
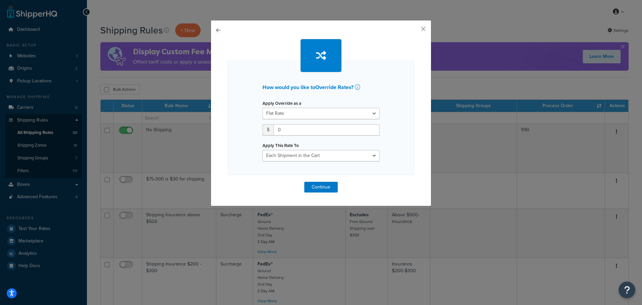
click at [228, 182] on button "button" at bounding box center [228, 182] width 0 height 0
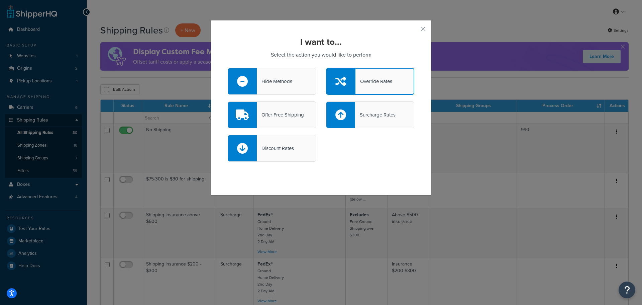
click at [294, 118] on div "Offer Free Shipping" at bounding box center [280, 114] width 47 height 9
click at [0, 0] on input "Offer Free Shipping" at bounding box center [0, 0] width 0 height 0
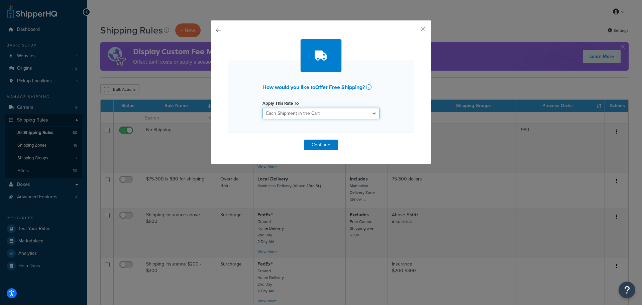
click at [326, 112] on select "Each Shipment in the Cart Each Shipping Group in the Cart Each Item within a Sh…" at bounding box center [321, 113] width 117 height 11
click at [263, 108] on select "Each Shipment in the Cart Each Shipping Group in the Cart Each Item within a Sh…" at bounding box center [321, 113] width 117 height 11
click at [414, 31] on button "button" at bounding box center [414, 31] width 2 height 2
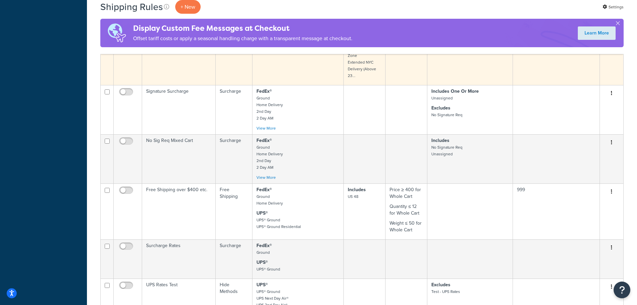
scroll to position [435, 0]
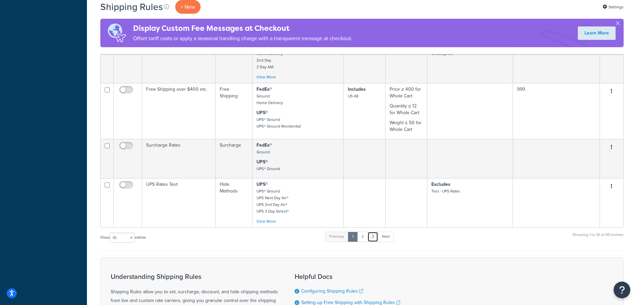
click at [373, 236] on link "3" at bounding box center [373, 237] width 11 height 10
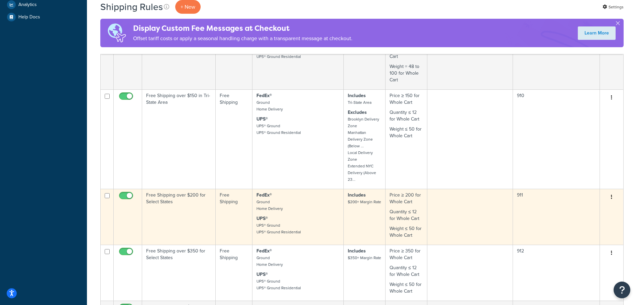
scroll to position [248, 0]
click at [182, 132] on td "Free Shipping over $150 in Tri-State Area" at bounding box center [179, 139] width 74 height 99
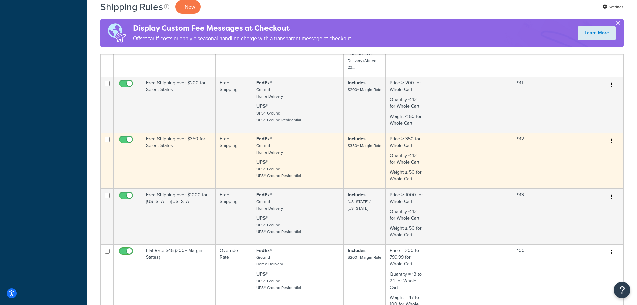
scroll to position [349, 0]
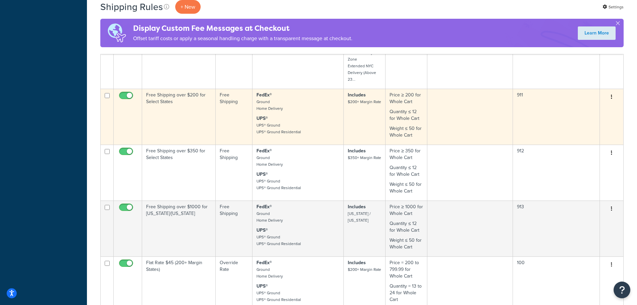
click at [470, 123] on td at bounding box center [470, 117] width 85 height 56
click at [614, 92] on button "button" at bounding box center [611, 97] width 9 height 11
click at [602, 116] on link "Duplicate" at bounding box center [589, 123] width 53 height 14
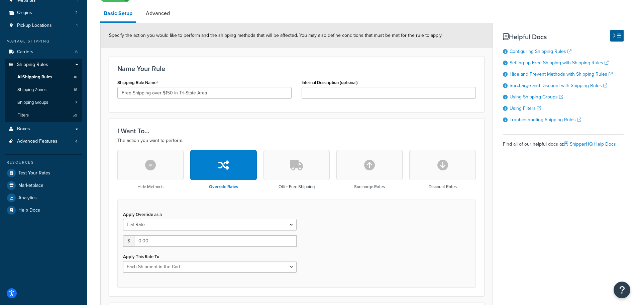
scroll to position [134, 0]
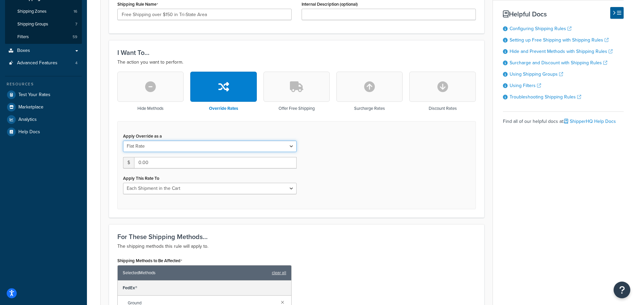
click at [204, 146] on select "Flat Rate Percentage Flat Rate & Percentage" at bounding box center [210, 146] width 174 height 11
click at [208, 134] on div "Apply Override as a Flat Rate Percentage Flat Rate & Percentage" at bounding box center [210, 141] width 174 height 21
click at [199, 189] on select "Each Shipment in the Cart Each Shipping Group in the Cart Each Item within a Sh…" at bounding box center [210, 188] width 174 height 11
click at [356, 180] on div "Apply Override as a Flat Rate Percentage Flat Rate & Percentage $ 0.00 Apply Th…" at bounding box center [296, 165] width 359 height 88
click at [393, 181] on div "Apply Override as a Flat Rate Percentage Flat Rate & Percentage $ 0.00 Apply Th…" at bounding box center [296, 165] width 359 height 88
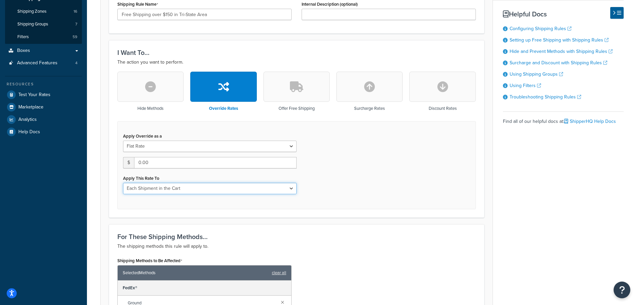
click at [267, 194] on select "Each Shipment in the Cart Each Shipping Group in the Cart Each Item within a Sh…" at bounding box center [210, 188] width 174 height 11
click at [355, 192] on div "Apply Override as a Flat Rate Percentage Flat Rate & Percentage $ 0.00 Apply Th…" at bounding box center [296, 165] width 359 height 88
drag, startPoint x: 124, startPoint y: 177, endPoint x: 164, endPoint y: 181, distance: 40.3
click at [164, 181] on div "Apply This Rate To Each Shipment in the Cart Each Shipping Group in the Cart Ea…" at bounding box center [210, 183] width 174 height 21
drag, startPoint x: 154, startPoint y: 181, endPoint x: 118, endPoint y: 179, distance: 35.9
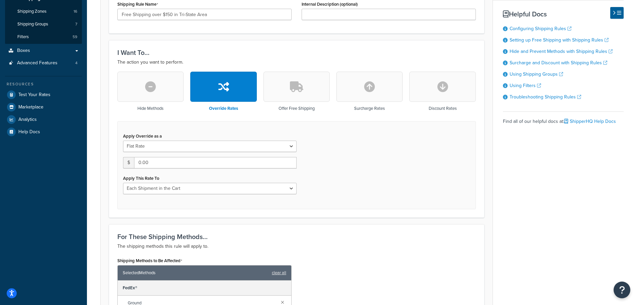
click at [118, 179] on div "Apply Override as a Flat Rate Percentage Flat Rate & Percentage $ 0.00 Apply Th…" at bounding box center [210, 162] width 184 height 63
drag, startPoint x: 131, startPoint y: 178, endPoint x: 161, endPoint y: 178, distance: 29.4
click at [161, 178] on div "Apply Override as a Flat Rate Percentage Flat Rate & Percentage $ 0.00 Apply Th…" at bounding box center [210, 162] width 184 height 63
copy label "Apply This Rate To"
click at [160, 185] on select "Each Shipment in the Cart Each Shipping Group in the Cart Each Item within a Sh…" at bounding box center [210, 188] width 174 height 11
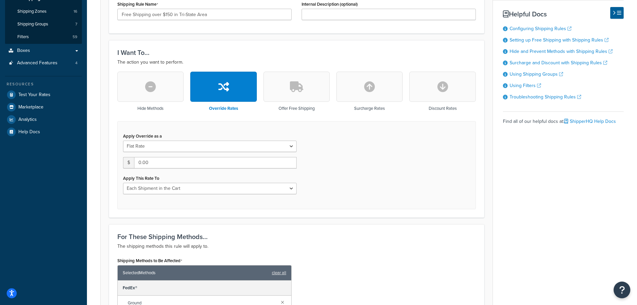
click at [178, 175] on div "Apply This Rate To Each Shipment in the Cart Each Shipping Group in the Cart Ea…" at bounding box center [210, 183] width 174 height 21
click at [171, 186] on select "Each Shipment in the Cart Each Shipping Group in the Cart Each Item within a Sh…" at bounding box center [210, 188] width 174 height 11
click at [185, 175] on div "Apply This Rate To Each Shipment in the Cart Each Shipping Group in the Cart Ea…" at bounding box center [210, 183] width 174 height 21
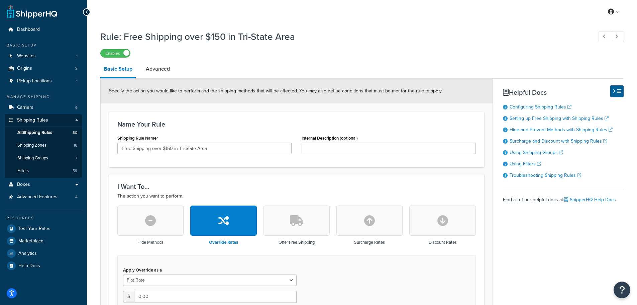
click at [86, 12] on icon at bounding box center [86, 12] width 3 height 5
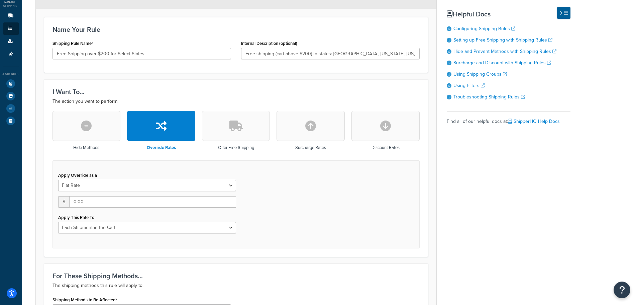
scroll to position [83, 0]
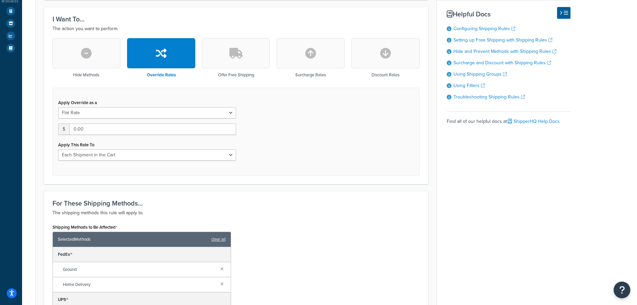
scroll to position [201, 0]
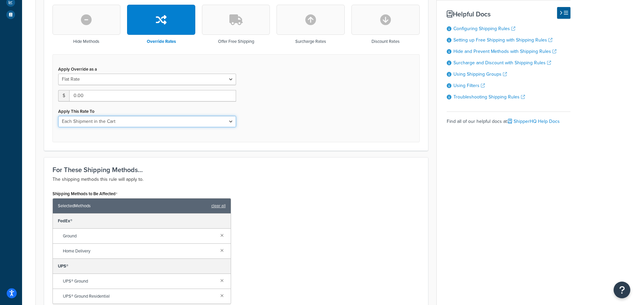
click at [125, 123] on select "Each Shipment in the Cart Each Shipping Group in the Cart Each Item within a Sh…" at bounding box center [147, 121] width 178 height 11
click at [278, 137] on div "Apply Override as a Flat Rate Percentage Flat Rate & Percentage $ 0.00 Apply Th…" at bounding box center [236, 98] width 367 height 88
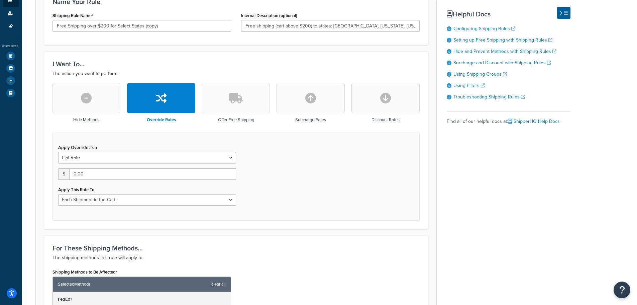
scroll to position [33, 0]
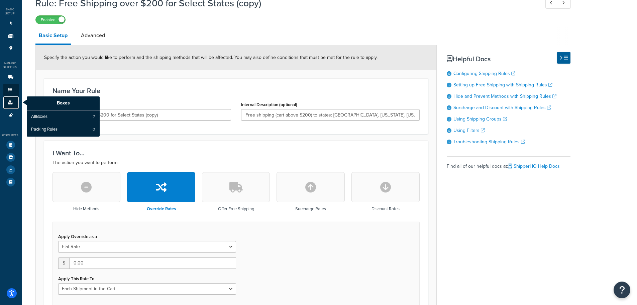
click at [11, 101] on icon at bounding box center [10, 102] width 7 height 4
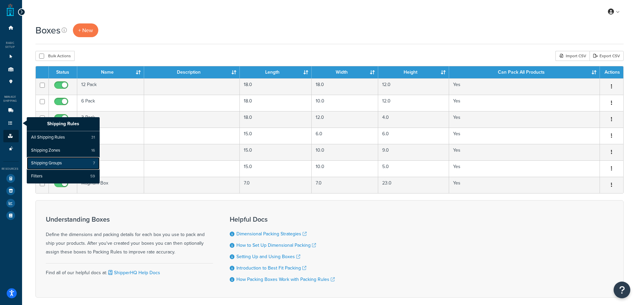
click at [42, 165] on span "Shipping Groups" at bounding box center [46, 163] width 31 height 6
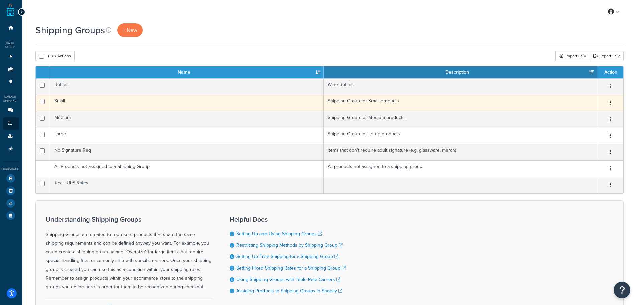
click at [360, 106] on td "Shipping Group for Small products" at bounding box center [460, 103] width 273 height 16
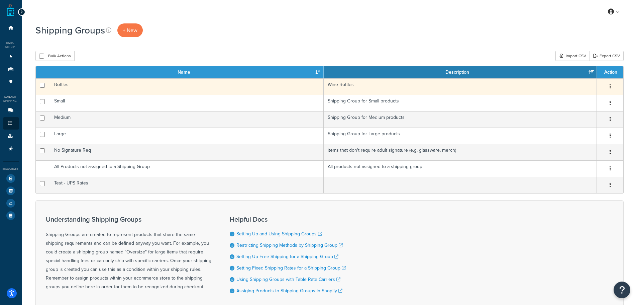
click at [277, 89] on td "Bottles" at bounding box center [186, 86] width 273 height 16
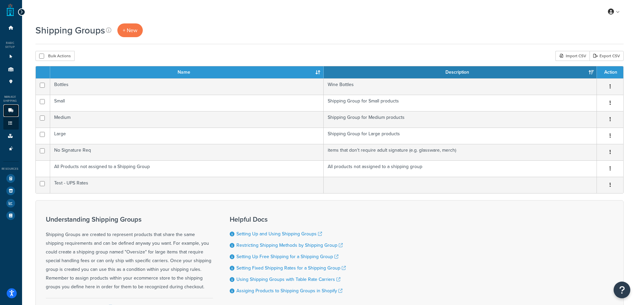
click at [13, 113] on link "Carriers 6" at bounding box center [10, 110] width 15 height 12
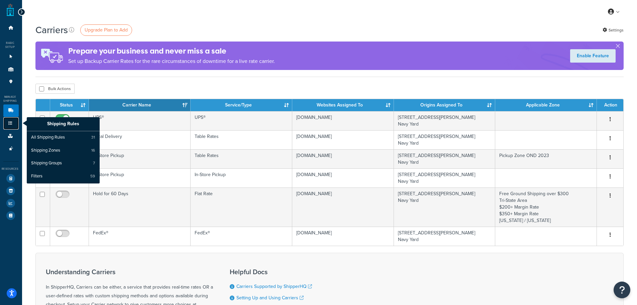
click at [9, 123] on icon at bounding box center [10, 123] width 7 height 4
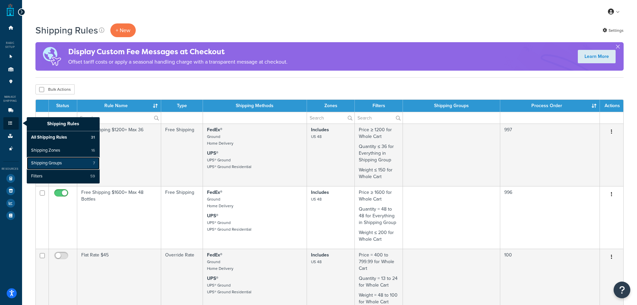
click at [43, 160] on span "Shipping Groups" at bounding box center [46, 163] width 31 height 6
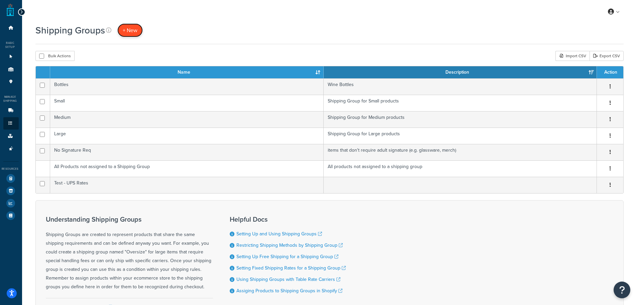
click at [123, 33] on span "+ New" at bounding box center [130, 30] width 15 height 8
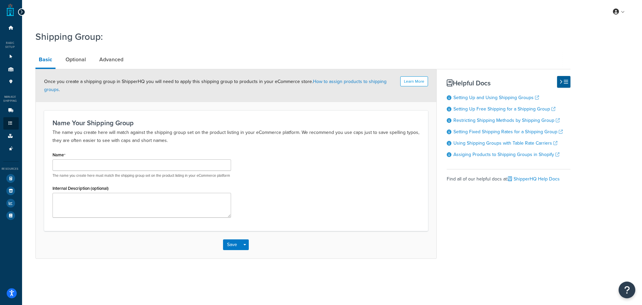
click at [30, 115] on div "Shipping Group: Basic Optional Advanced Learn More Once you create a shipping g…" at bounding box center [332, 151] width 620 height 249
click at [13, 147] on icon at bounding box center [11, 149] width 7 height 4
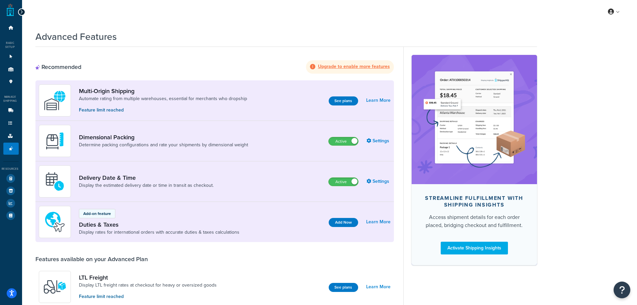
click at [107, 110] on p "Feature limit reached" at bounding box center [163, 109] width 168 height 7
click at [228, 107] on p "Feature limit reached" at bounding box center [163, 109] width 168 height 7
click at [378, 104] on link "Learn More" at bounding box center [378, 100] width 24 height 9
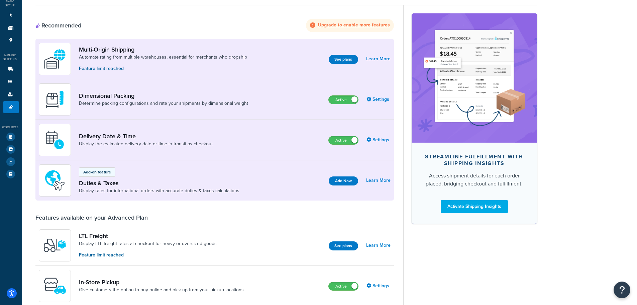
scroll to position [29, 0]
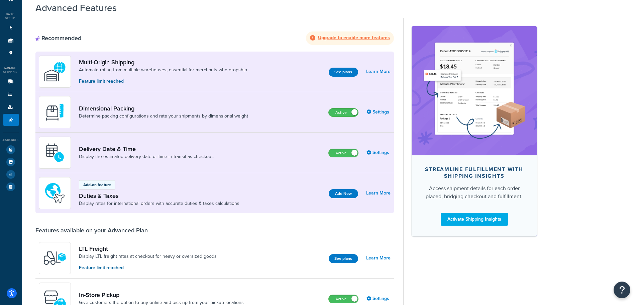
click at [348, 40] on strong "Upgrade to enable more features" at bounding box center [354, 37] width 72 height 7
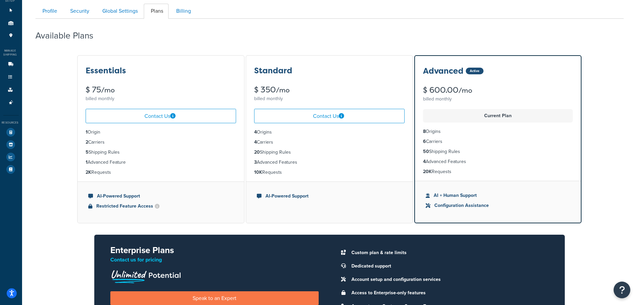
scroll to position [33, 0]
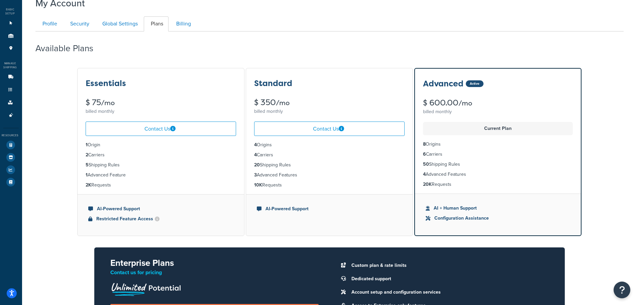
click at [465, 206] on li "AI + Human Support" at bounding box center [498, 207] width 145 height 7
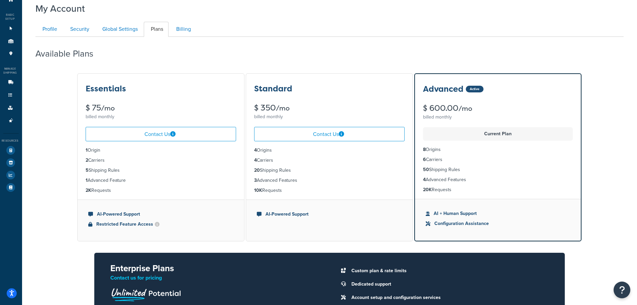
scroll to position [0, 0]
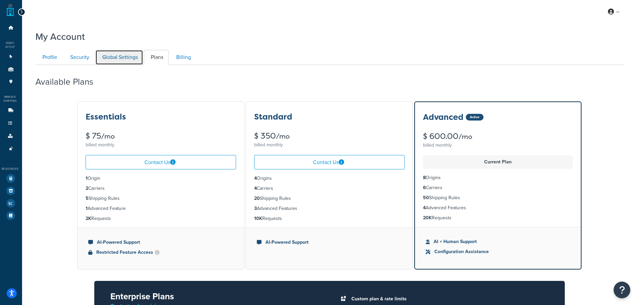
click at [123, 58] on link "Global Settings" at bounding box center [119, 57] width 48 height 15
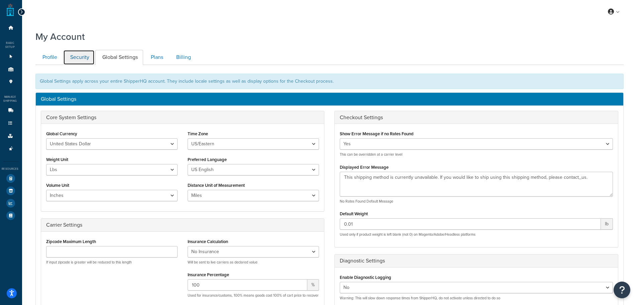
click at [86, 63] on link "Security" at bounding box center [78, 57] width 31 height 15
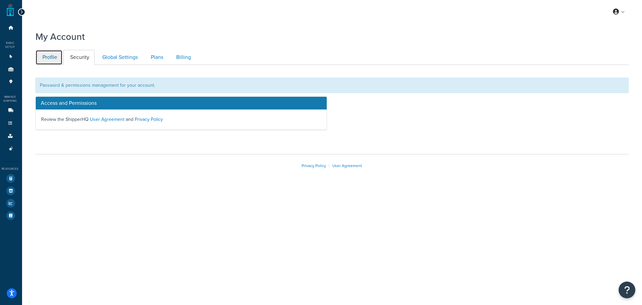
click at [50, 61] on link "Profile" at bounding box center [48, 57] width 27 height 15
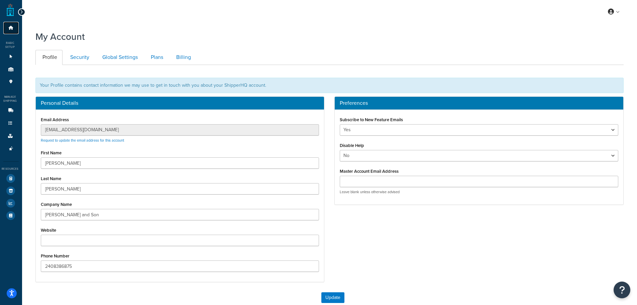
click at [12, 23] on link "Dashboard" at bounding box center [10, 28] width 15 height 12
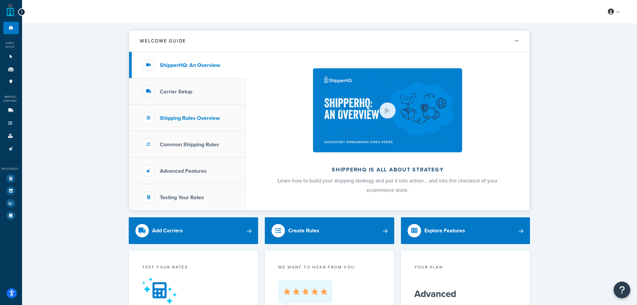
click at [179, 111] on li "Shipping Rules Overview" at bounding box center [187, 118] width 116 height 26
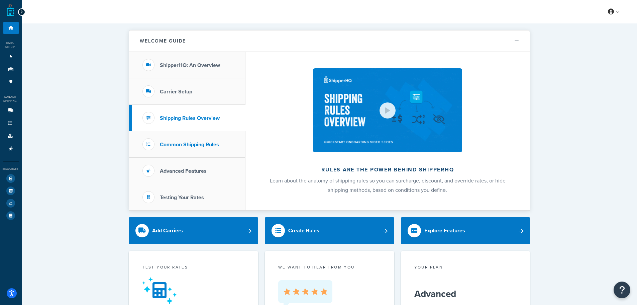
click at [186, 150] on li "Common Shipping Rules" at bounding box center [187, 144] width 116 height 26
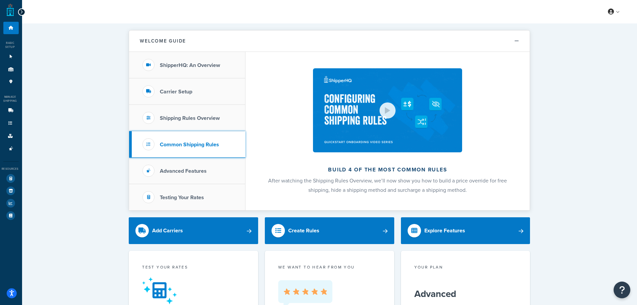
click at [186, 149] on li "Common Shipping Rules" at bounding box center [187, 144] width 116 height 26
click at [15, 68] on link "Origins 2" at bounding box center [10, 69] width 15 height 12
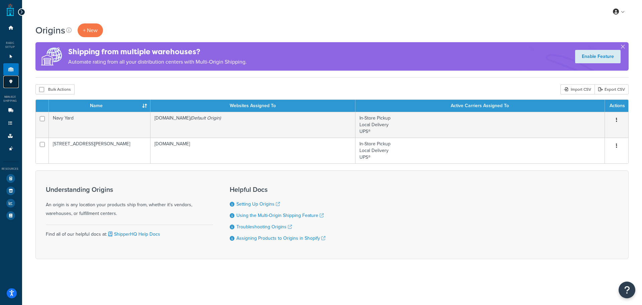
click at [6, 81] on link "Pickup Locations 1" at bounding box center [10, 82] width 15 height 12
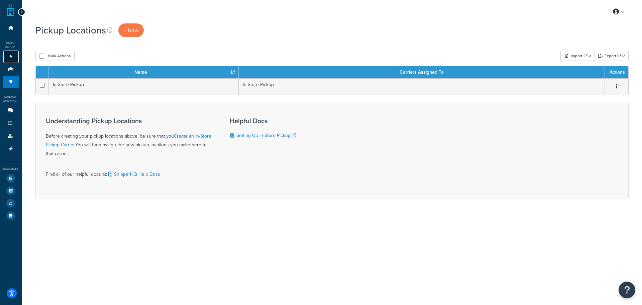
click at [15, 56] on link "Websites 1" at bounding box center [10, 57] width 15 height 12
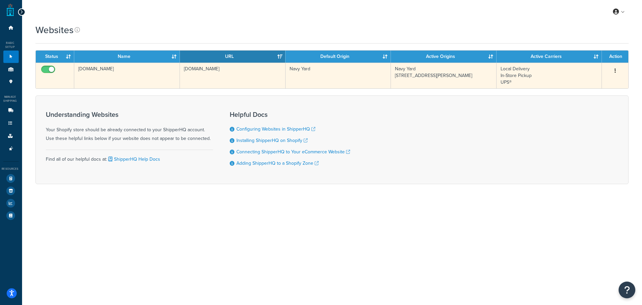
click at [263, 79] on td "[DOMAIN_NAME]" at bounding box center [233, 76] width 106 height 26
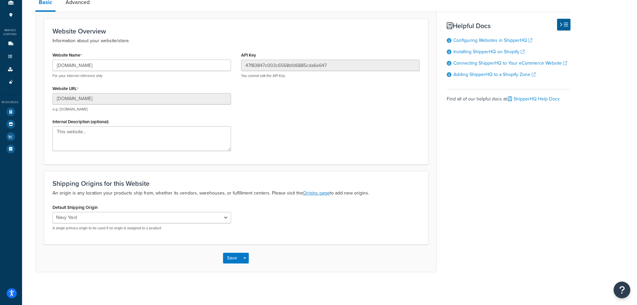
scroll to position [67, 0]
click at [131, 220] on select "Navy Yard 995 Fulton Street" at bounding box center [142, 216] width 179 height 11
click at [144, 206] on div "Default Shipping Origin Navy Yard 995 Fulton Street A single primary origin to …" at bounding box center [142, 216] width 179 height 28
click at [317, 195] on link "Origins page" at bounding box center [316, 192] width 27 height 7
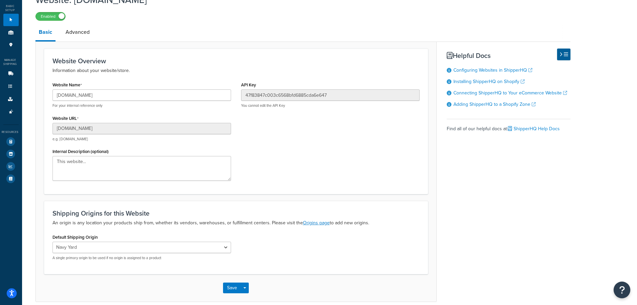
scroll to position [0, 0]
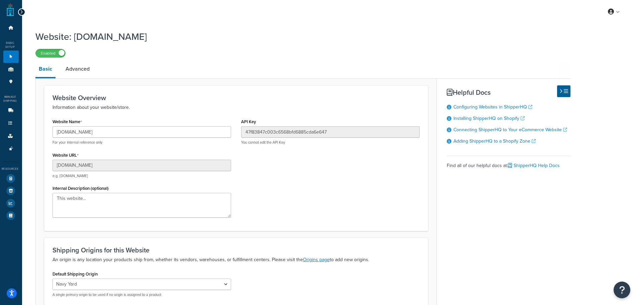
click at [81, 60] on div "Website: leonandson.myshopify.com Enabled Basic Advanced Website Overview Infor…" at bounding box center [302, 183] width 535 height 312
click at [83, 83] on div "Website Overview Information about your website/store. Website Name leonandson.…" at bounding box center [235, 208] width 401 height 260
click at [79, 72] on link "Advanced" at bounding box center [77, 69] width 31 height 16
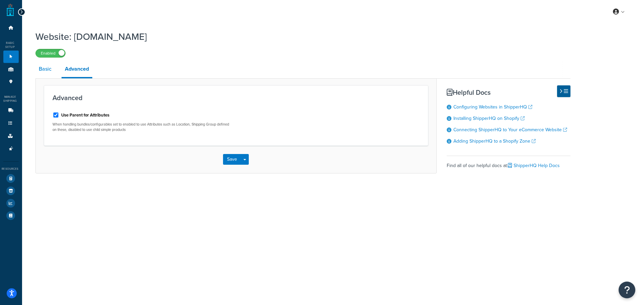
click at [48, 69] on link "Basic" at bounding box center [44, 69] width 19 height 16
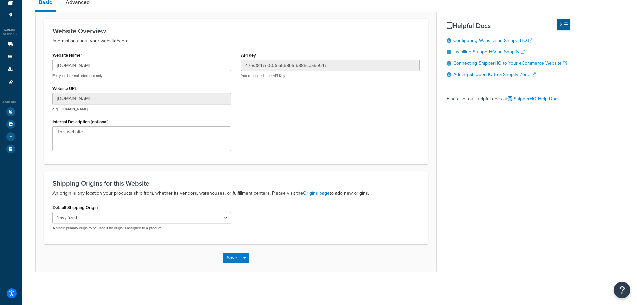
scroll to position [67, 0]
click at [247, 259] on button "Save Dropdown" at bounding box center [245, 257] width 8 height 11
click at [449, 247] on div "Basic Advanced Website Overview Information about your website/store. Website N…" at bounding box center [302, 132] width 535 height 277
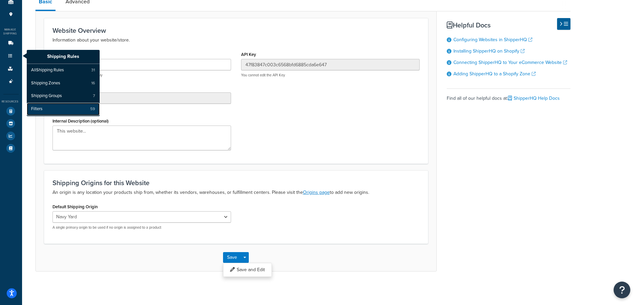
click at [66, 111] on link "Filters 59" at bounding box center [63, 109] width 73 height 13
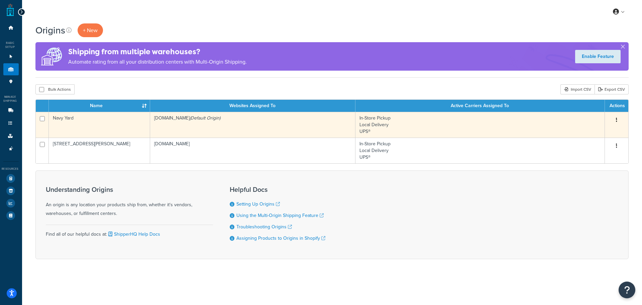
click at [618, 119] on button "button" at bounding box center [616, 120] width 9 height 11
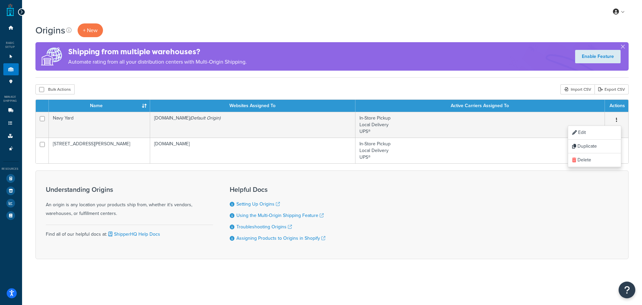
click at [443, 84] on div "Origins + New Shipping from multiple warehouses? Automate rating from all your …" at bounding box center [332, 152] width 620 height 259
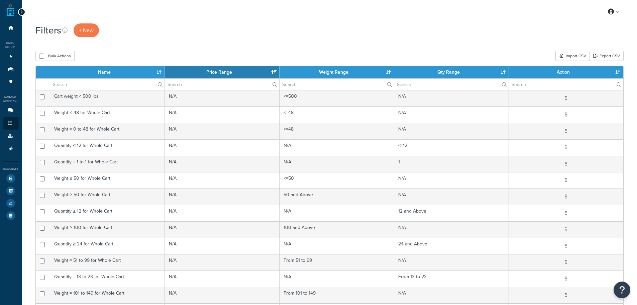
select select "15"
click at [86, 32] on span "+ New" at bounding box center [86, 30] width 15 height 8
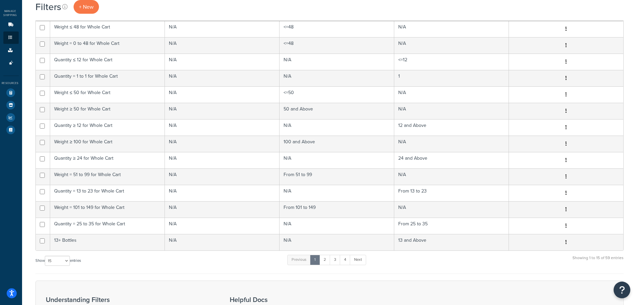
scroll to position [167, 0]
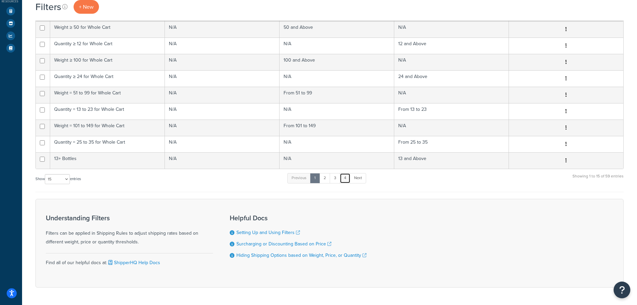
click at [350, 176] on link "4" at bounding box center [345, 178] width 11 height 10
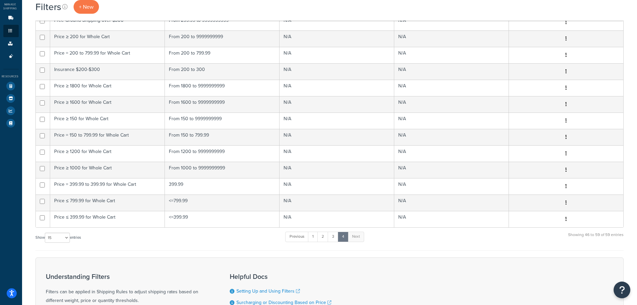
scroll to position [67, 0]
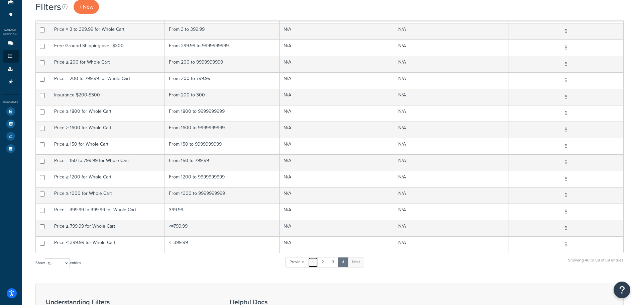
click at [315, 265] on link "1" at bounding box center [313, 262] width 10 height 10
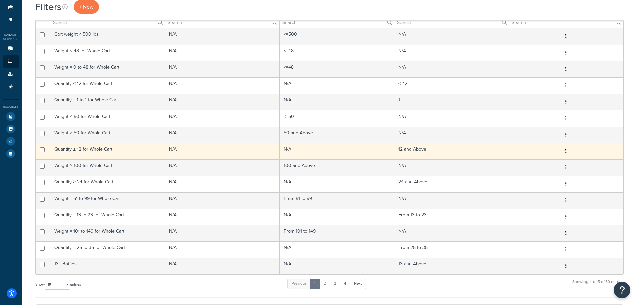
scroll to position [0, 0]
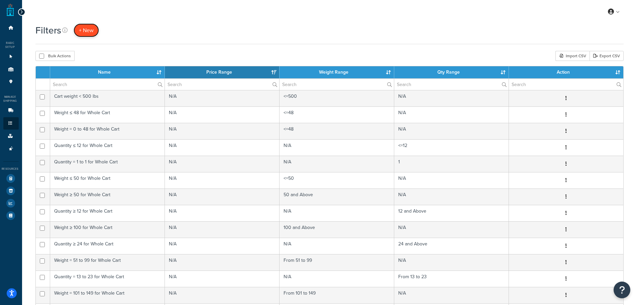
click at [82, 32] on span "+ New" at bounding box center [86, 30] width 15 height 8
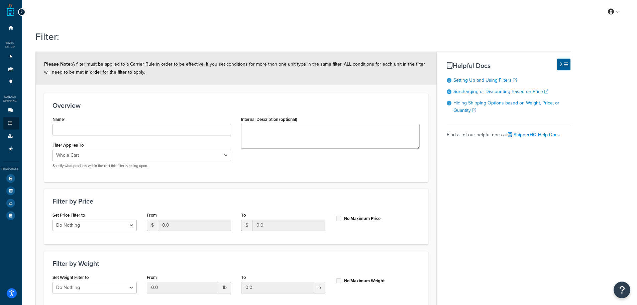
click at [193, 150] on div "Filter Applies To Whole Cart Everything in Shipping Group Everything at Origin …" at bounding box center [142, 154] width 179 height 28
click at [196, 153] on select "Whole Cart Everything in Shipping Group Everything at Origin Each Item within S…" at bounding box center [142, 155] width 179 height 11
click at [196, 109] on h3 "Overview" at bounding box center [236, 105] width 367 height 7
click at [23, 13] on div at bounding box center [21, 11] width 7 height 7
click at [117, 155] on select "Whole Cart Everything in Shipping Group Everything at Origin Each Item within S…" at bounding box center [142, 155] width 179 height 11
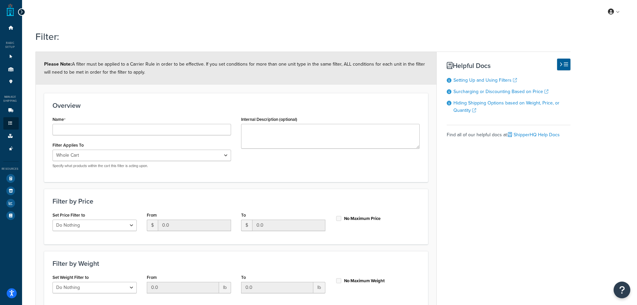
click at [120, 212] on div "Set Price Filter to Do Nothing Apply to a Range" at bounding box center [95, 220] width 84 height 21
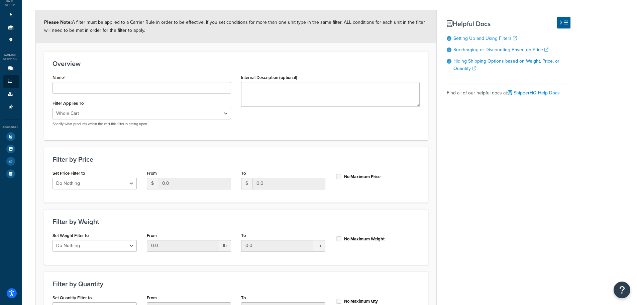
scroll to position [125, 0]
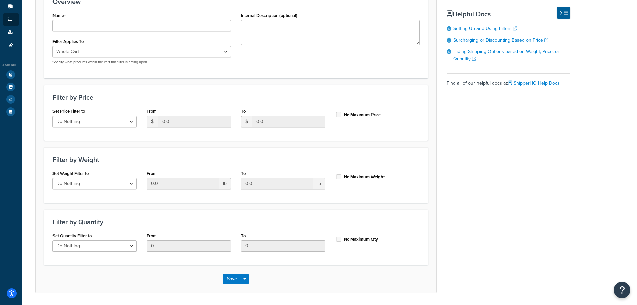
scroll to position [92, 0]
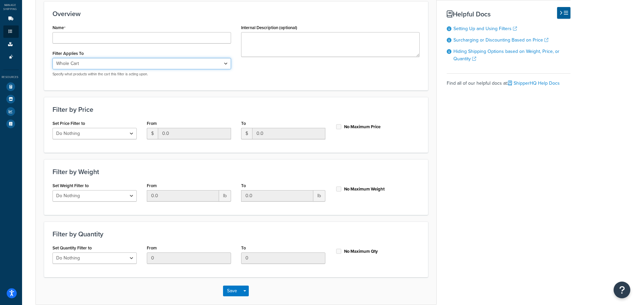
click at [106, 65] on select "Whole Cart Everything in Shipping Group Everything at Origin Each Item within S…" at bounding box center [142, 63] width 179 height 11
click at [53, 58] on select "Whole Cart Everything in Shipping Group Everything at Origin Each Item within S…" at bounding box center [142, 63] width 179 height 11
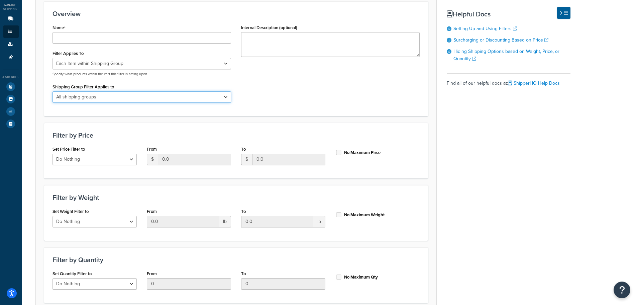
click at [108, 95] on select "All shipping groups Large Medium Small No Signature Req Test - UPS Rates Bottle…" at bounding box center [142, 96] width 179 height 11
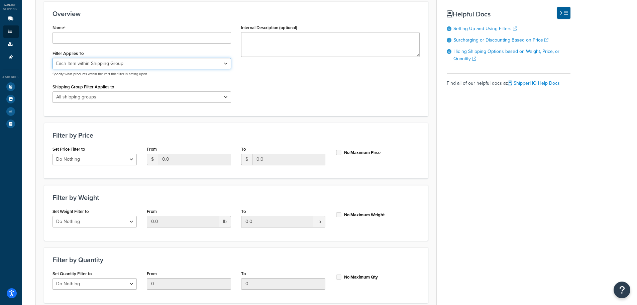
click at [123, 59] on select "Whole Cart Everything in Shipping Group Everything at Origin Each Item within S…" at bounding box center [142, 63] width 179 height 11
select select "LOCATION"
click at [53, 58] on select "Whole Cart Everything in Shipping Group Everything at Origin Each Item within S…" at bounding box center [142, 63] width 179 height 11
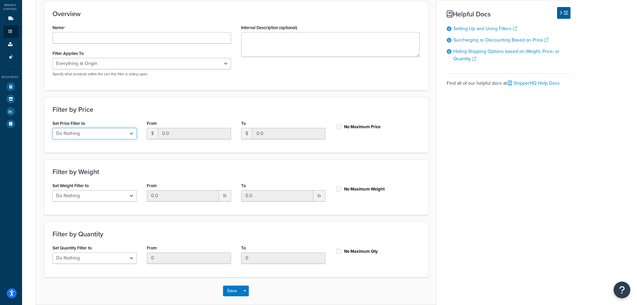
click at [97, 138] on select "Do Nothing Apply to a Range" at bounding box center [95, 133] width 84 height 11
select select "range"
click at [53, 128] on select "Do Nothing Apply to a Range" at bounding box center [95, 133] width 84 height 11
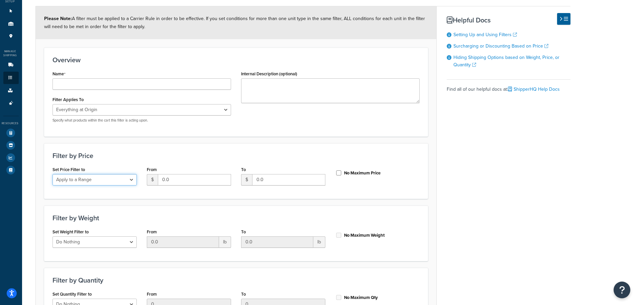
scroll to position [33, 0]
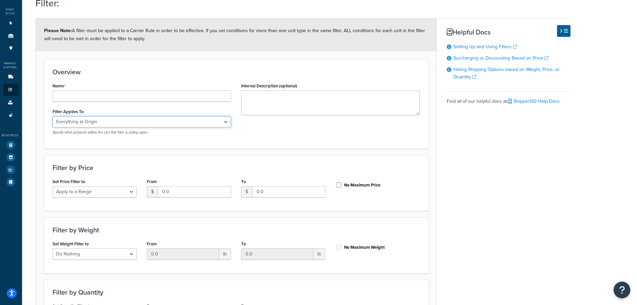
click at [102, 126] on select "Whole Cart Everything in Shipping Group Everything at Origin Each Item within S…" at bounding box center [142, 121] width 179 height 11
click at [103, 115] on div "Filter Applies To Whole Cart Everything in Shipping Group Everything at Origin …" at bounding box center [142, 121] width 179 height 28
click at [9, 76] on icon at bounding box center [11, 77] width 7 height 4
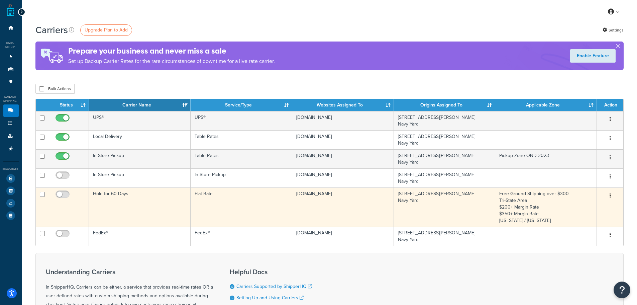
click at [255, 217] on td "Flat Rate" at bounding box center [242, 206] width 102 height 39
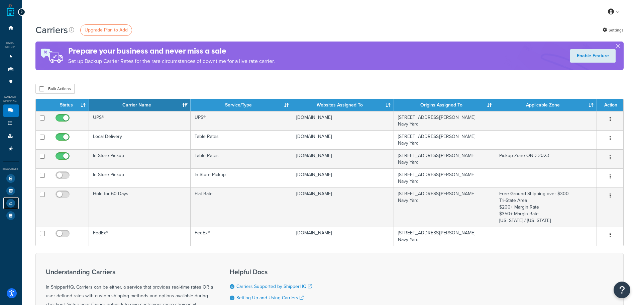
click at [11, 206] on icon at bounding box center [10, 203] width 9 height 9
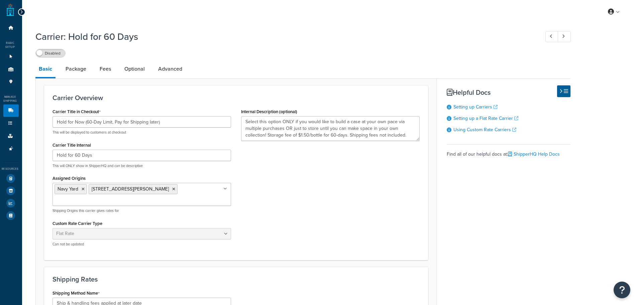
select select "flat"
select select "item"
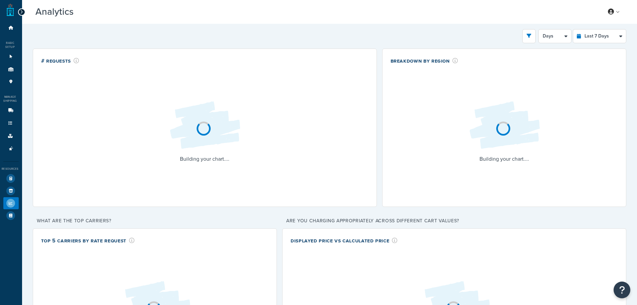
select select "last_7_days"
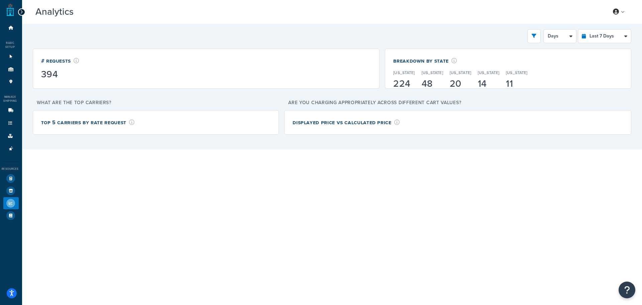
click at [75, 59] on icon at bounding box center [77, 60] width 6 height 5
click at [15, 210] on link "Help Docs" at bounding box center [10, 215] width 15 height 12
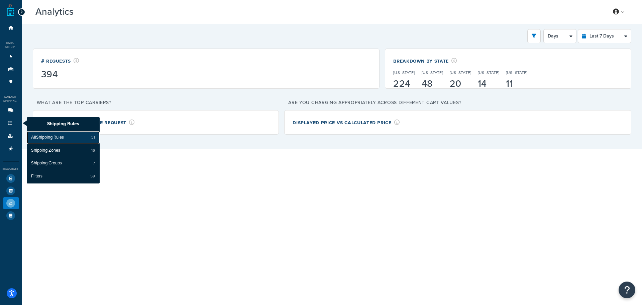
click at [58, 137] on span "All Shipping Rules" at bounding box center [47, 137] width 33 height 6
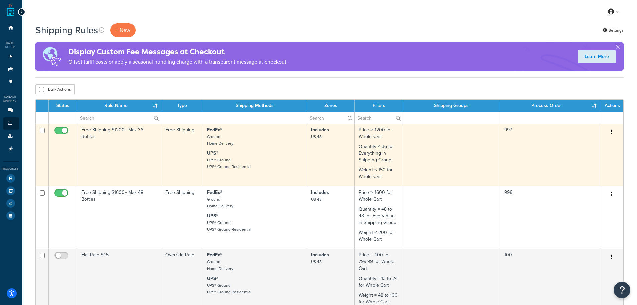
click at [99, 153] on td "Free Shipping $1200+ Max 36 Bottles" at bounding box center [119, 154] width 84 height 63
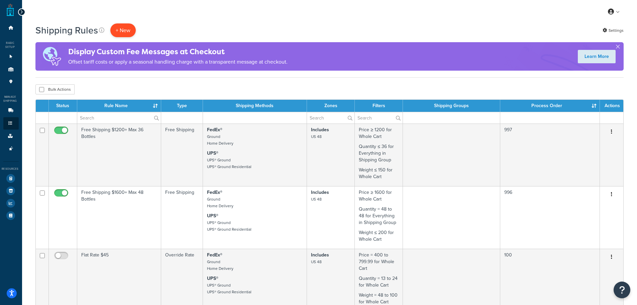
click at [133, 29] on p "+ New" at bounding box center [122, 30] width 25 height 14
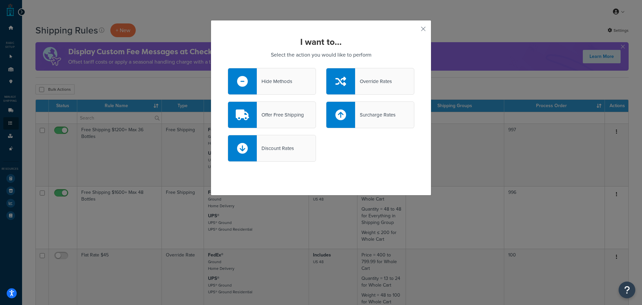
click at [290, 113] on div "Offer Free Shipping" at bounding box center [280, 114] width 47 height 9
click at [0, 0] on input "Offer Free Shipping" at bounding box center [0, 0] width 0 height 0
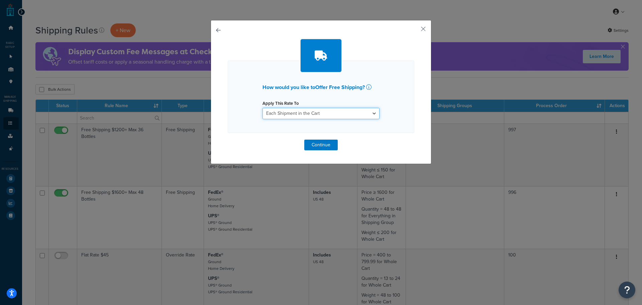
click at [290, 113] on select "Each Shipment in the Cart Each Shipping Group in the Cart Each Item within a Sh…" at bounding box center [321, 113] width 117 height 11
click at [211, 29] on div "How would you like to Offer Free Shipping ? Apply This Rate To Each Shipment in…" at bounding box center [321, 92] width 221 height 144
click at [212, 29] on div "How would you like to Offer Free Shipping ? Apply This Rate To Each Shipment in…" at bounding box center [321, 92] width 221 height 144
click at [228, 140] on button "button" at bounding box center [228, 140] width 0 height 0
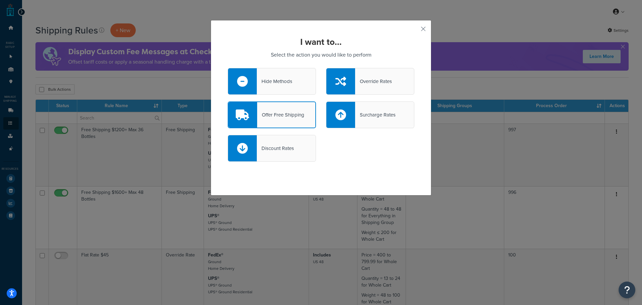
click at [380, 83] on div "Override Rates" at bounding box center [373, 81] width 37 height 9
click at [0, 0] on input "Override Rates" at bounding box center [0, 0] width 0 height 0
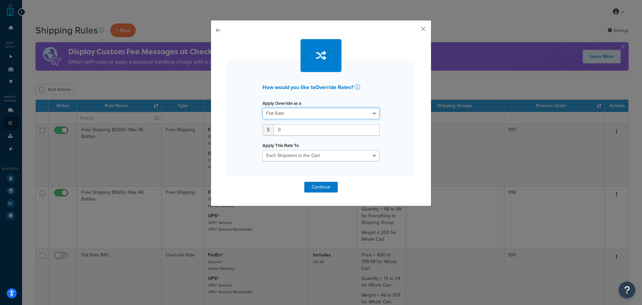
click at [323, 115] on select "Flat Rate Percentage Flat Rate & Percentage" at bounding box center [321, 113] width 117 height 11
click at [328, 88] on h2 "How would you like to Override Rates ?" at bounding box center [321, 87] width 117 height 6
click at [284, 155] on select "Each Shipment in the Cart Each Shipping Group in the Cart Each Item within a Sh…" at bounding box center [321, 155] width 117 height 11
click at [414, 30] on button "button" at bounding box center [414, 31] width 2 height 2
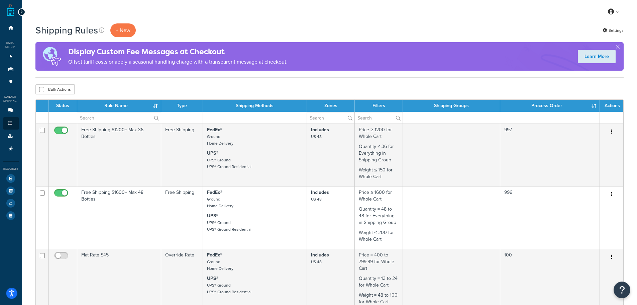
click at [13, 290] on icon "Open accessiBe: accessibility options, statement and help" at bounding box center [11, 292] width 5 height 7
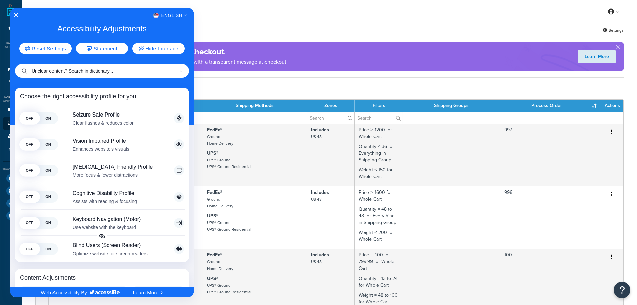
click at [122, 70] on input "Unclear content? Search in dictionary..." at bounding box center [102, 71] width 174 height 14
type input "What is a shipping group"
click at [109, 72] on input "What is a shipping group" at bounding box center [102, 71] width 174 height 14
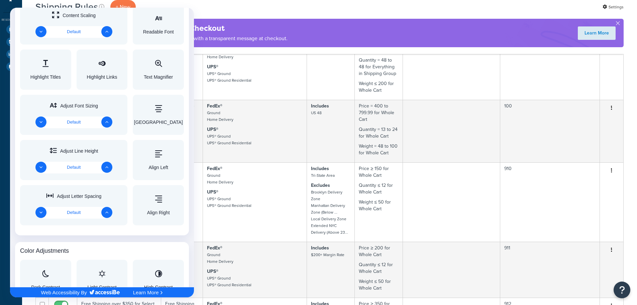
scroll to position [67, 0]
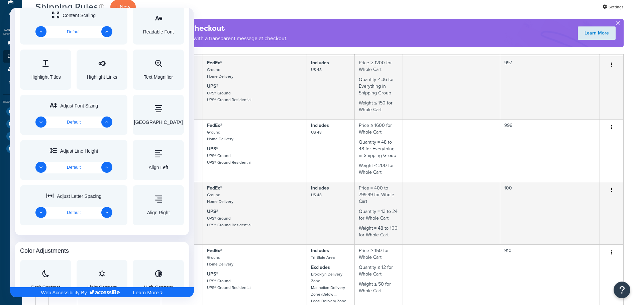
click at [624, 289] on div at bounding box center [318, 152] width 637 height 305
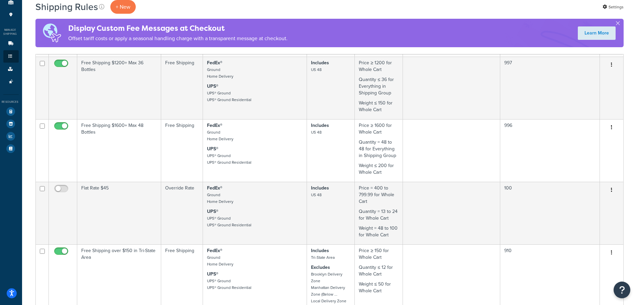
scroll to position [0, 0]
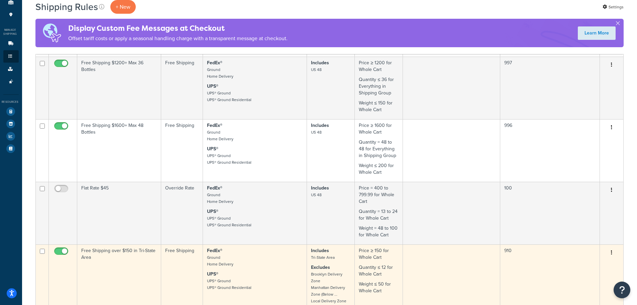
click at [613, 292] on td "Edit Duplicate Delete" at bounding box center [611, 283] width 23 height 79
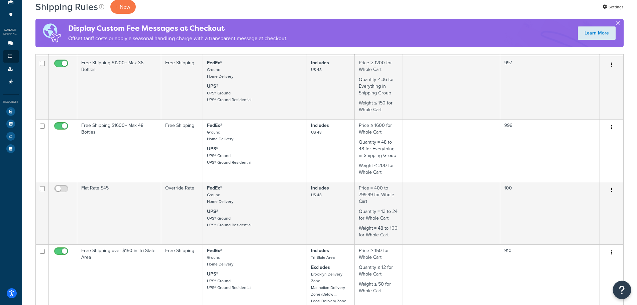
click at [625, 287] on icon "Open Resource Center" at bounding box center [622, 289] width 6 height 9
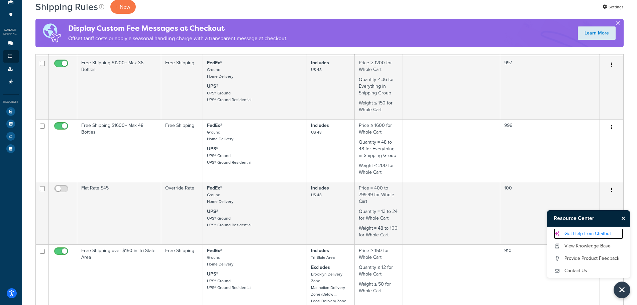
click at [606, 232] on link "Get Help from Chatbot" at bounding box center [589, 233] width 70 height 11
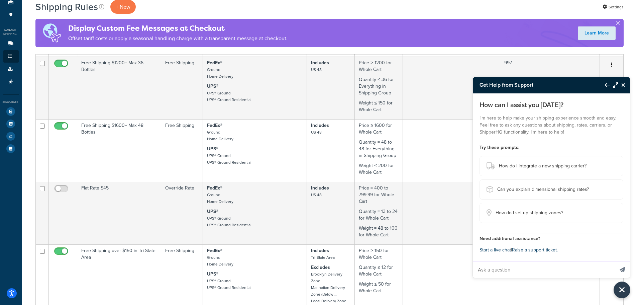
click at [571, 270] on input "Ask a question" at bounding box center [543, 270] width 141 height 16
type input "How to apply shipping rules regardless of origin of fullfillment"
click at [615, 261] on button "Send message" at bounding box center [622, 269] width 15 height 16
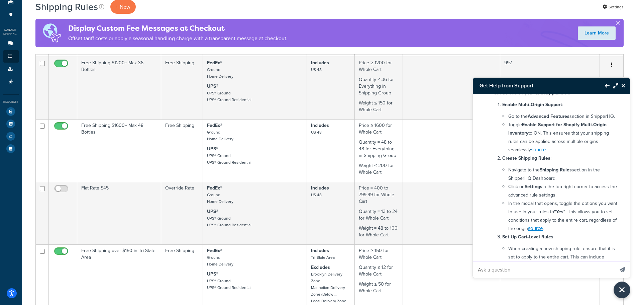
scroll to position [101, 0]
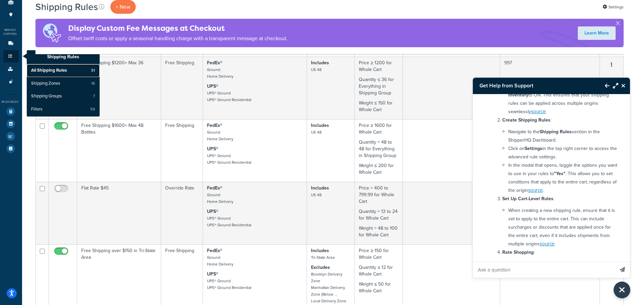
click at [54, 75] on link "All Shipping Rules 31" at bounding box center [63, 70] width 73 height 13
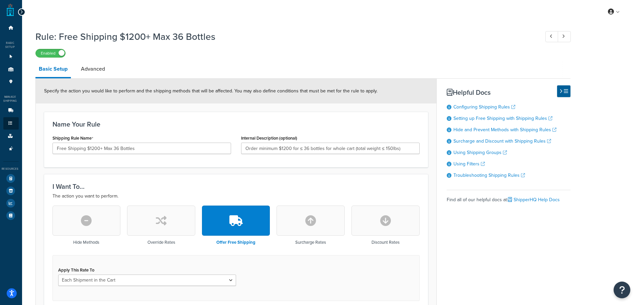
scroll to position [134, 0]
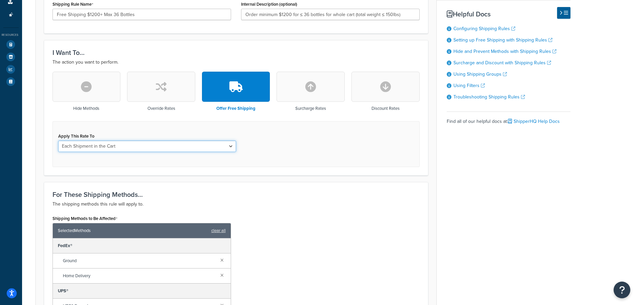
click at [147, 145] on select "Each Shipment in the Cart Each Shipping Group in the Cart Each Item within a Sh…" at bounding box center [147, 146] width 178 height 11
click at [362, 143] on div "Apply This Rate To Each Shipment in the Cart Each Shipping Group in the Cart Ea…" at bounding box center [236, 144] width 367 height 46
click at [186, 146] on select "Each Shipment in the Cart Each Shipping Group in the Cart Each Item within a Sh…" at bounding box center [147, 146] width 178 height 11
click at [275, 145] on div "Apply This Rate To Each Shipment in the Cart Each Shipping Group in the Cart Ea…" at bounding box center [236, 144] width 367 height 46
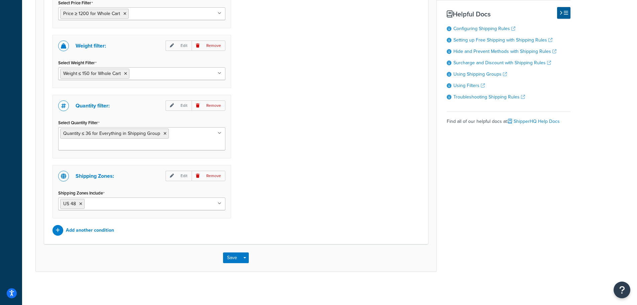
scroll to position [553, 0]
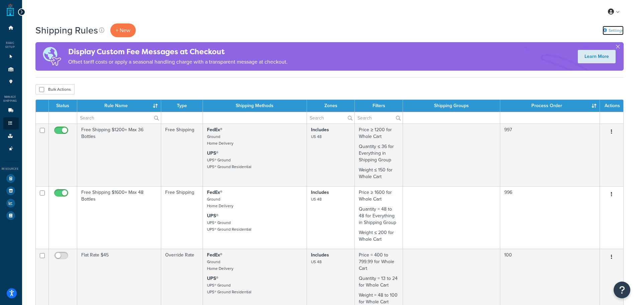
click at [603, 35] on link "Settings" at bounding box center [613, 30] width 21 height 9
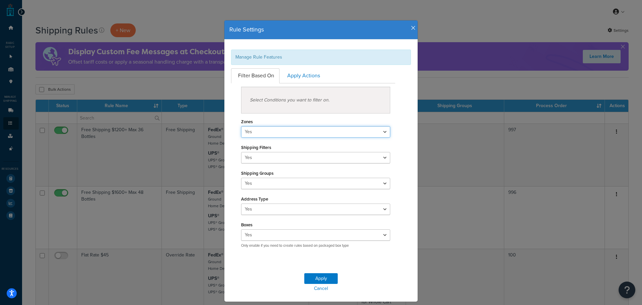
click at [295, 134] on select "Yes No" at bounding box center [315, 131] width 149 height 11
click at [311, 121] on div "Zones Yes No" at bounding box center [315, 127] width 149 height 21
click at [304, 191] on div "Zones Yes No Shipping Filters Yes No Shipping Groups Yes No Address Type Yes No…" at bounding box center [315, 180] width 149 height 134
click at [305, 182] on select "Yes No" at bounding box center [315, 183] width 149 height 11
click at [307, 170] on div "Shipping Groups Yes No" at bounding box center [315, 178] width 149 height 21
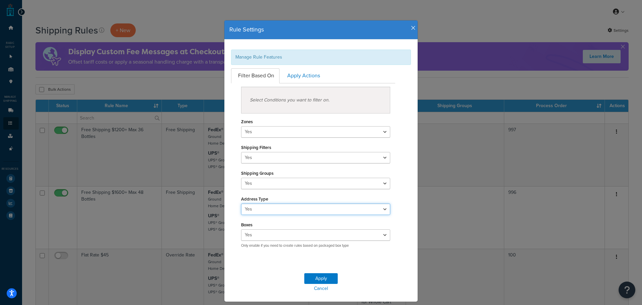
click at [277, 209] on select "Yes No" at bounding box center [315, 208] width 149 height 11
click at [279, 194] on div "Address Type Yes No" at bounding box center [315, 204] width 149 height 21
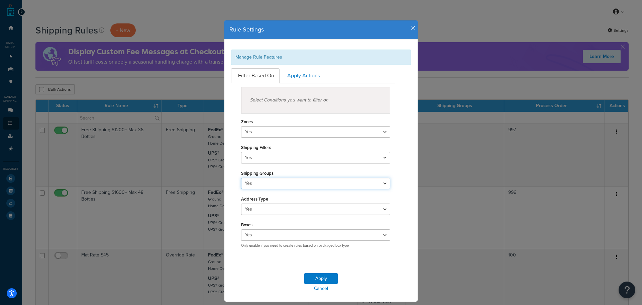
click at [280, 182] on select "Yes No" at bounding box center [315, 183] width 149 height 11
click at [283, 168] on div "Shipping Groups Yes No" at bounding box center [315, 178] width 149 height 21
drag, startPoint x: 284, startPoint y: 155, endPoint x: 286, endPoint y: 146, distance: 8.5
click at [284, 155] on select "Yes No" at bounding box center [315, 157] width 149 height 11
click at [295, 146] on div "Shipping Filters Yes No" at bounding box center [315, 153] width 149 height 21
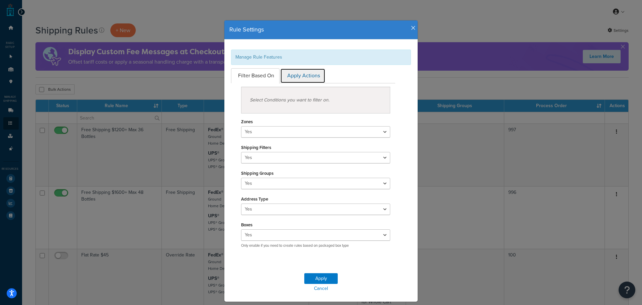
click at [287, 79] on link "Apply Actions" at bounding box center [302, 75] width 45 height 15
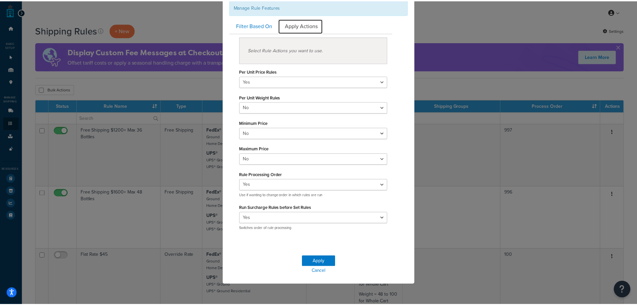
scroll to position [17, 0]
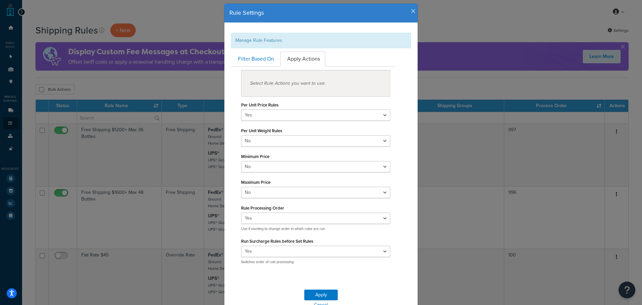
click at [411, 13] on icon "button" at bounding box center [413, 11] width 5 height 6
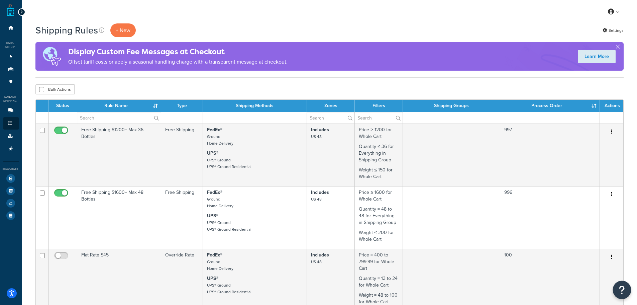
click at [620, 285] on icon "Open Resource Center" at bounding box center [622, 289] width 6 height 9
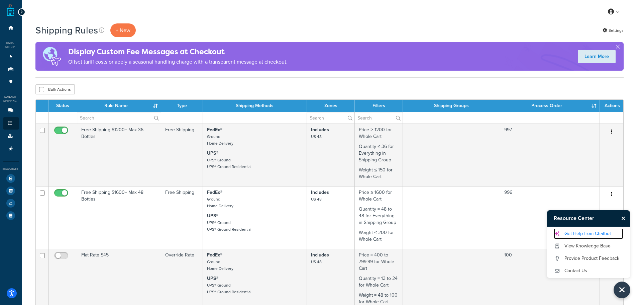
click at [595, 235] on link "Get Help from Chatbot" at bounding box center [589, 233] width 70 height 11
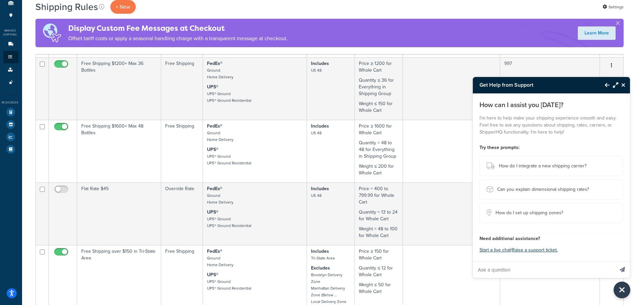
scroll to position [67, 0]
click at [517, 274] on input "Ask a question" at bounding box center [543, 270] width 141 height 16
type input "How to apply shipping rules regardless of origin of fullfillment"
click at [615, 261] on button "Send message" at bounding box center [622, 269] width 15 height 16
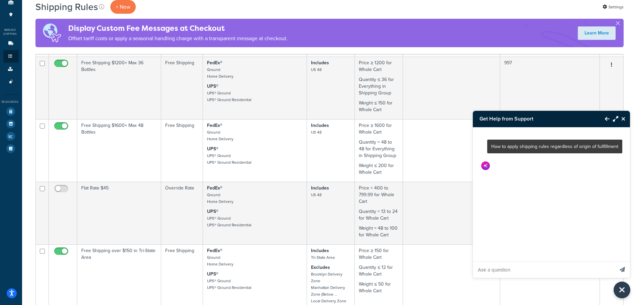
click at [617, 120] on icon "Maximize Resource Center" at bounding box center [615, 118] width 5 height 5
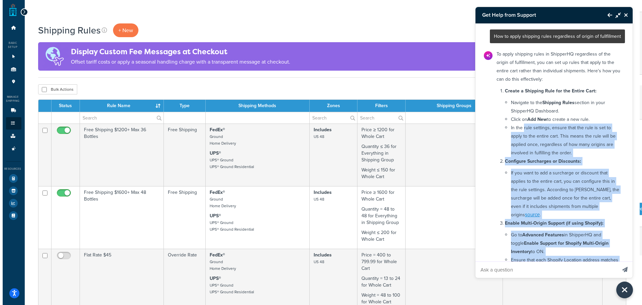
scroll to position [0, 0]
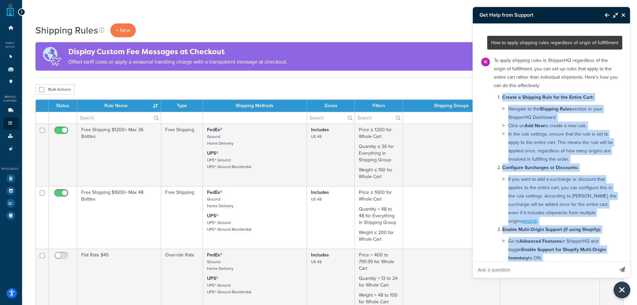
drag, startPoint x: 518, startPoint y: 236, endPoint x: 499, endPoint y: 97, distance: 140.8
click at [499, 97] on div "To apply shipping rules in ShipperHQ regardless of the origin of fulfillment, y…" at bounding box center [556, 232] width 132 height 356
copy div "Create a Shipping Rule for the Entire Cart: Navigate to the Shipping Rules sect…"
click at [122, 33] on p "+ New" at bounding box center [122, 30] width 25 height 14
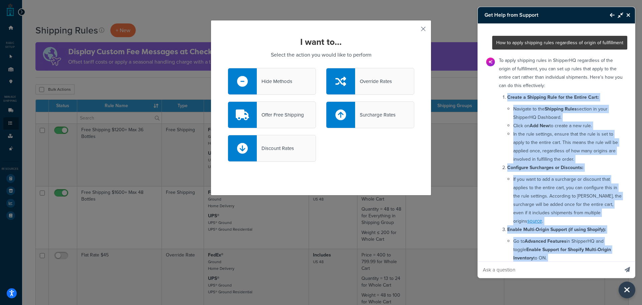
click at [414, 30] on button "button" at bounding box center [414, 31] width 2 height 2
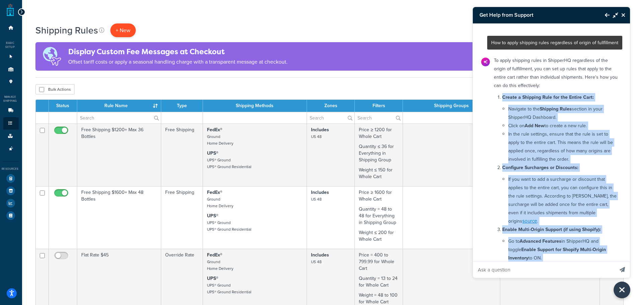
click at [117, 33] on p "+ New" at bounding box center [122, 30] width 25 height 14
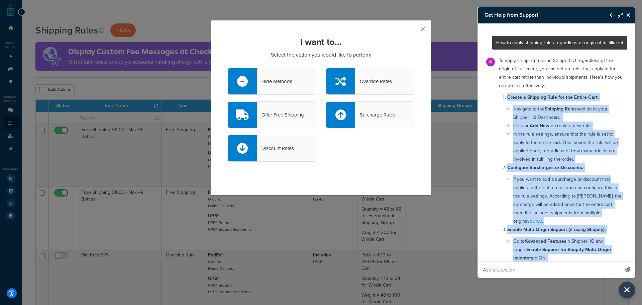
click at [629, 16] on icon "Close Resource Center" at bounding box center [629, 14] width 4 height 5
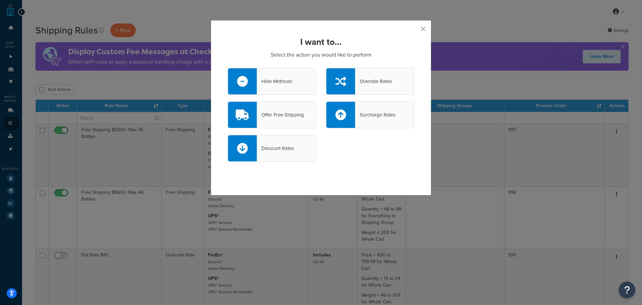
click at [418, 29] on div "I want to... Select the action you would like to perform Hide Methods Override …" at bounding box center [321, 107] width 221 height 175
click at [414, 30] on button "button" at bounding box center [414, 31] width 2 height 2
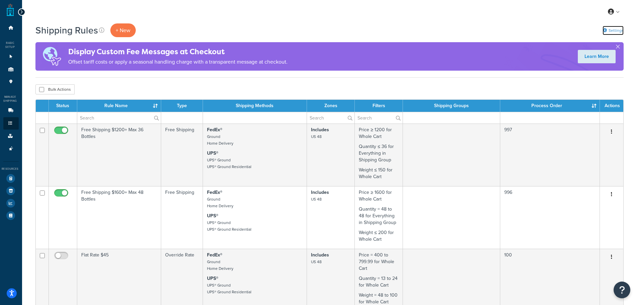
click at [615, 33] on link "Settings" at bounding box center [613, 30] width 21 height 9
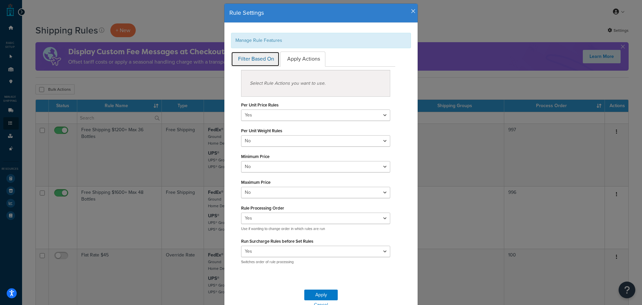
click at [260, 61] on link "Filter Based On" at bounding box center [255, 59] width 49 height 15
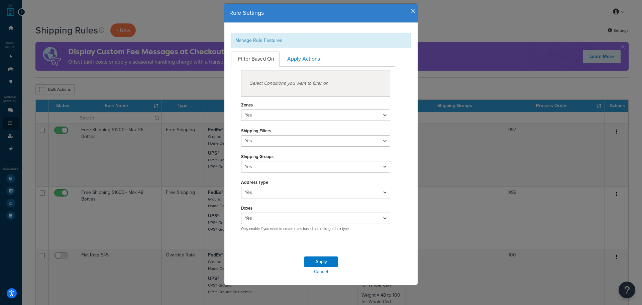
click at [266, 39] on div "Manage Rule Features" at bounding box center [321, 40] width 180 height 15
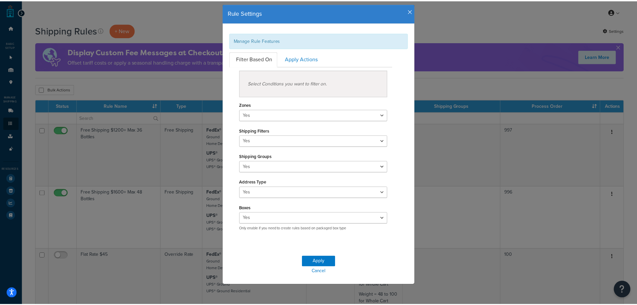
scroll to position [17, 0]
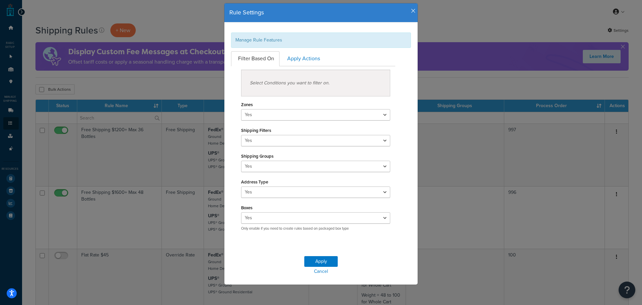
click at [413, 10] on icon "button" at bounding box center [413, 11] width 5 height 6
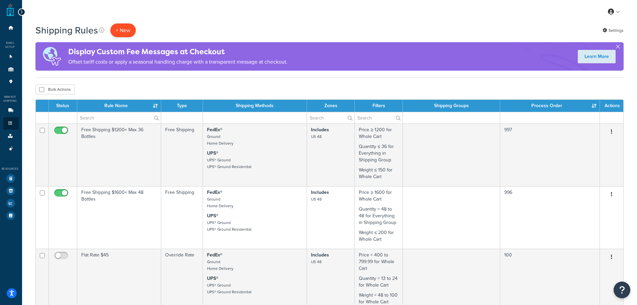
click at [123, 27] on p "+ New" at bounding box center [122, 30] width 25 height 14
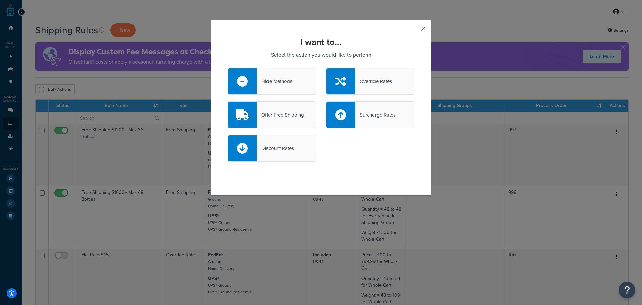
click at [414, 30] on button "button" at bounding box center [414, 31] width 2 height 2
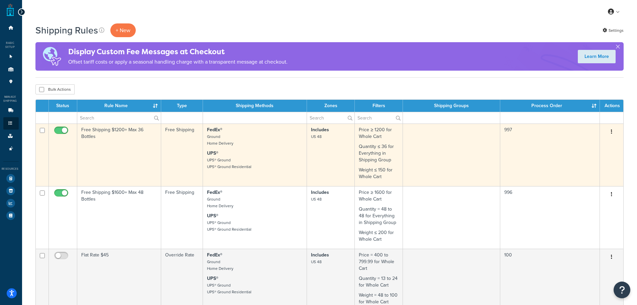
click at [123, 159] on td "Free Shipping $1200+ Max 36 Bottles" at bounding box center [119, 154] width 84 height 63
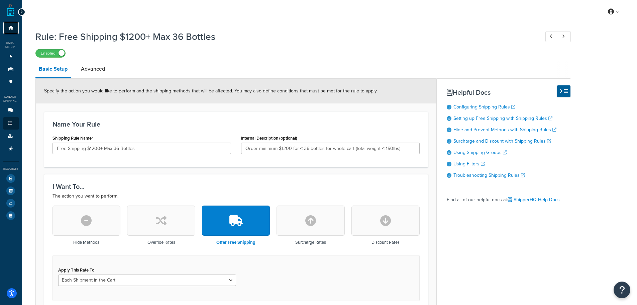
click at [7, 29] on link "Dashboard" at bounding box center [10, 28] width 15 height 12
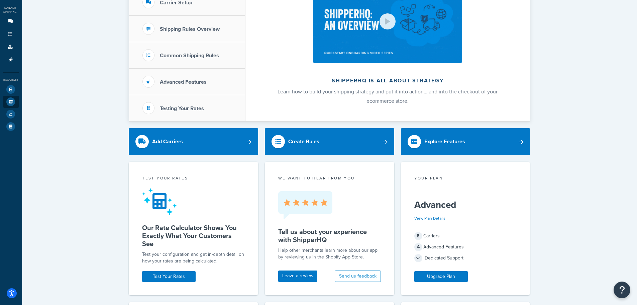
scroll to position [86, 0]
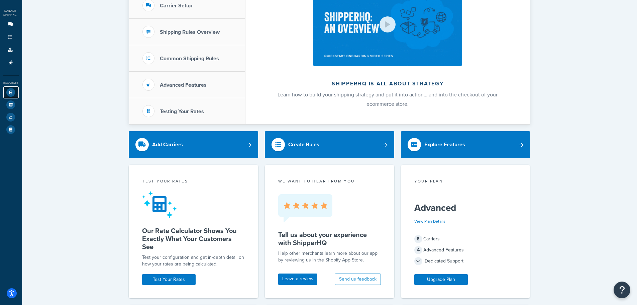
click at [11, 91] on icon at bounding box center [10, 92] width 9 height 9
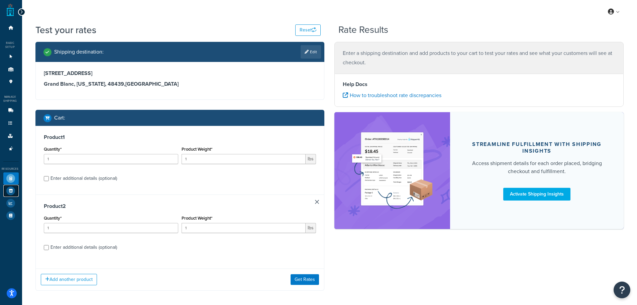
click at [14, 190] on icon at bounding box center [10, 190] width 9 height 9
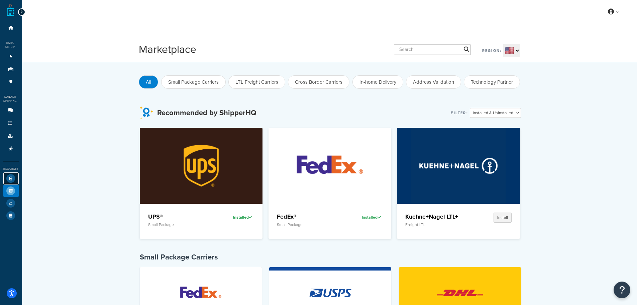
click at [11, 181] on icon at bounding box center [10, 178] width 9 height 9
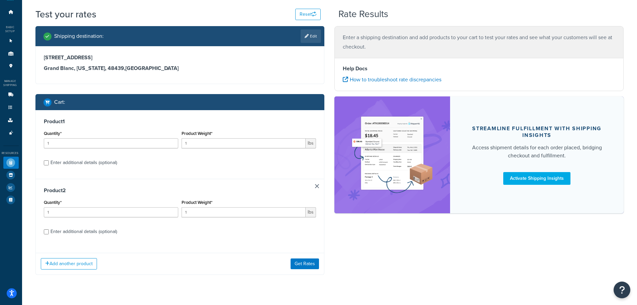
scroll to position [29, 0]
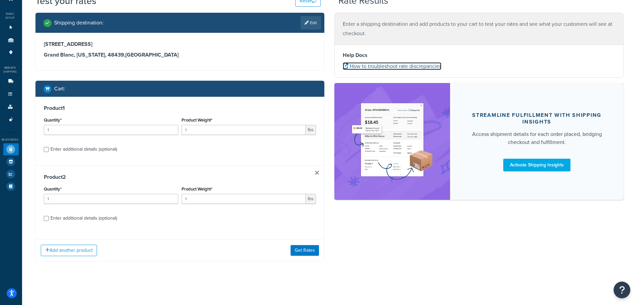
click at [378, 66] on link "How to troubleshoot rate discrepancies" at bounding box center [392, 66] width 99 height 8
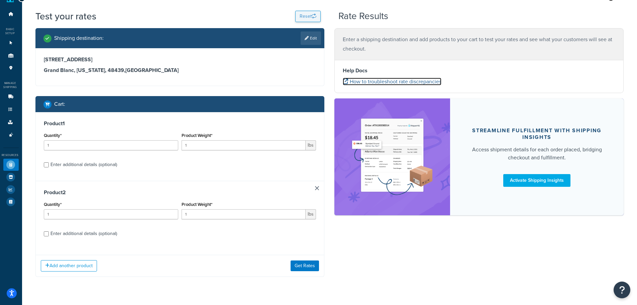
scroll to position [0, 0]
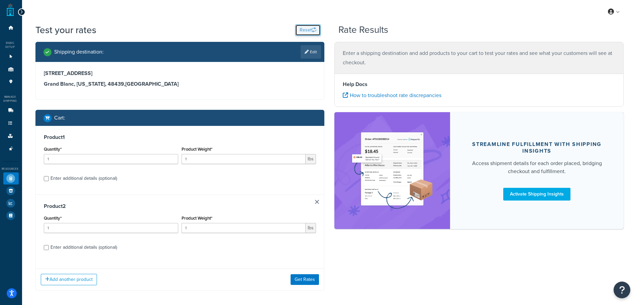
click at [320, 25] on button "Reset" at bounding box center [307, 29] width 25 height 11
select select "[GEOGRAPHIC_DATA]"
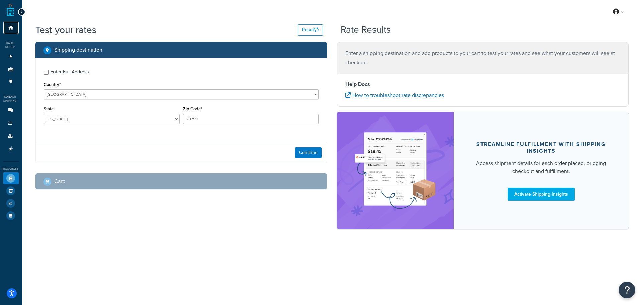
click at [8, 28] on icon at bounding box center [11, 28] width 7 height 4
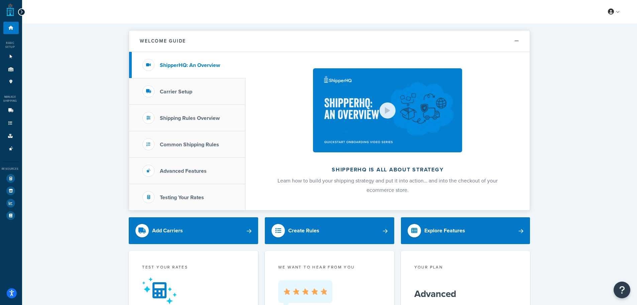
click at [12, 11] on link at bounding box center [10, 9] width 7 height 13
click at [609, 16] on link at bounding box center [614, 12] width 19 height 10
click at [594, 54] on span "Global Settings" at bounding box center [591, 52] width 28 height 6
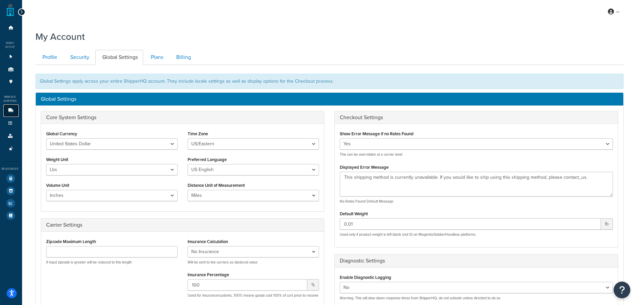
click at [12, 111] on icon at bounding box center [11, 110] width 7 height 4
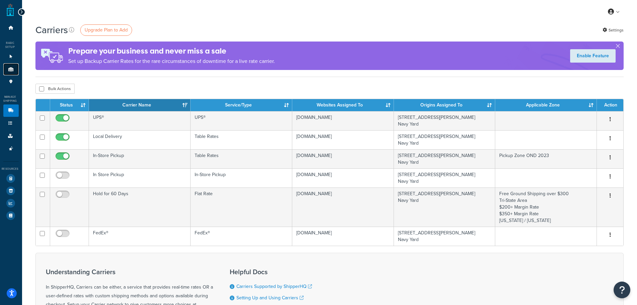
click at [11, 68] on icon at bounding box center [11, 69] width 7 height 4
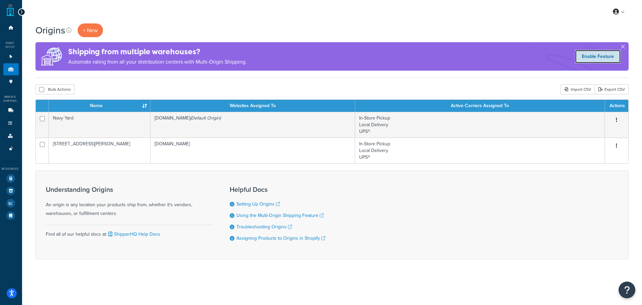
click at [595, 58] on link "Enable Feature" at bounding box center [597, 56] width 45 height 13
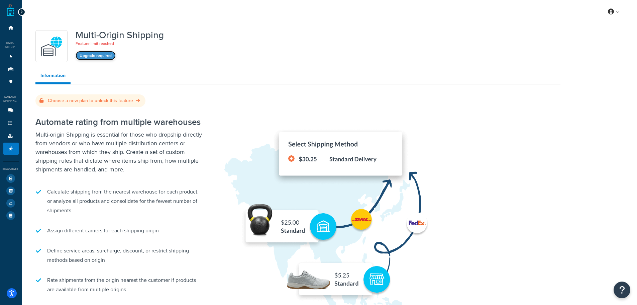
click at [105, 58] on button "Upgrade required" at bounding box center [96, 55] width 40 height 9
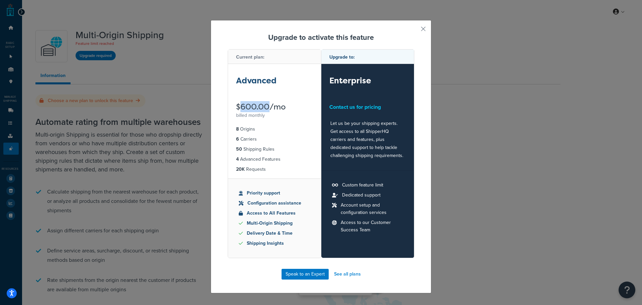
drag, startPoint x: 240, startPoint y: 106, endPoint x: 268, endPoint y: 103, distance: 27.6
click at [268, 103] on div "$600.00/mo" at bounding box center [274, 107] width 77 height 8
click at [372, 230] on li "Access to our Customer Success Team" at bounding box center [368, 226] width 72 height 15
click at [375, 107] on div "Contact us for pricing" at bounding box center [368, 107] width 77 height 9
click at [367, 108] on div "Contact us for pricing" at bounding box center [368, 107] width 77 height 9
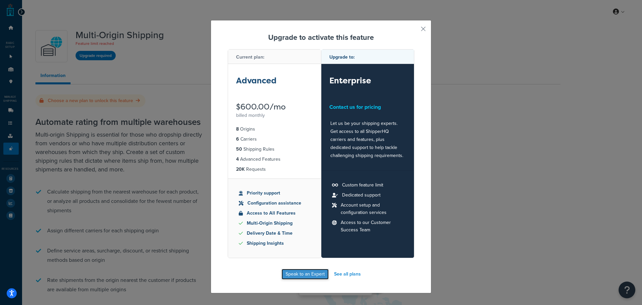
click at [311, 276] on link "Speak to an Expert" at bounding box center [305, 274] width 47 height 11
click at [415, 35] on div "Upgrade to activate this feature Current plan: Advanced $600.00/mo billed month…" at bounding box center [321, 156] width 221 height 273
click at [414, 31] on button "button" at bounding box center [414, 31] width 2 height 2
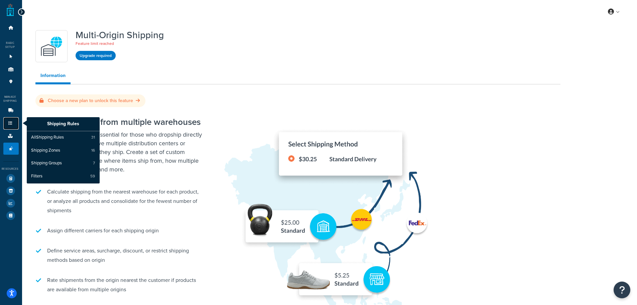
click at [11, 123] on icon at bounding box center [10, 123] width 7 height 4
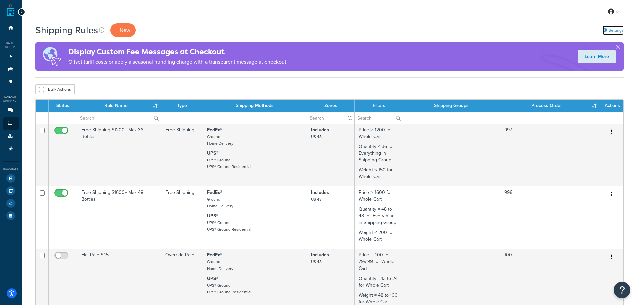
click at [610, 29] on link "Settings" at bounding box center [613, 30] width 21 height 9
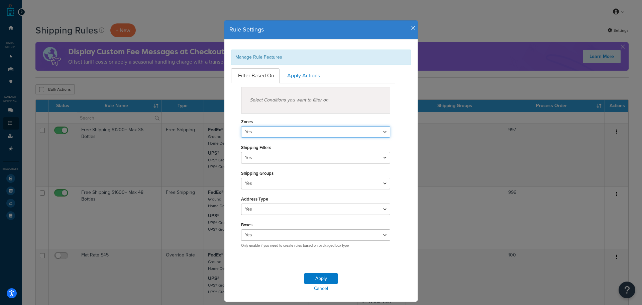
click at [312, 127] on select "Yes No" at bounding box center [315, 131] width 149 height 11
click at [384, 98] on div "Select Conditions you want to filter on." at bounding box center [315, 100] width 149 height 27
click at [411, 28] on icon "button" at bounding box center [413, 28] width 5 height 6
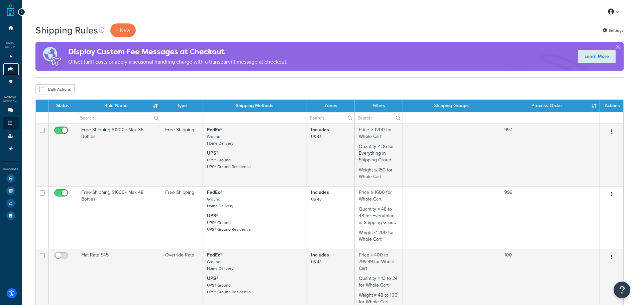
click at [15, 70] on link "Origins 2" at bounding box center [10, 69] width 15 height 12
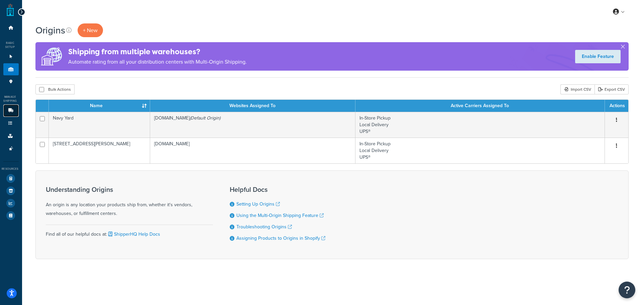
click at [11, 112] on icon at bounding box center [11, 110] width 7 height 4
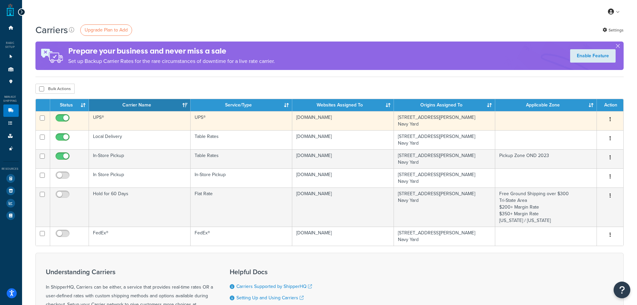
click at [247, 121] on td "UPS®" at bounding box center [242, 120] width 102 height 19
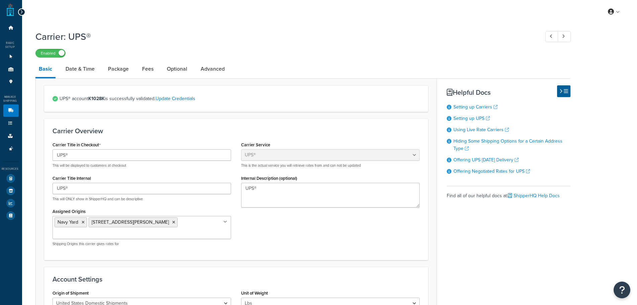
select select "ups"
select select "3"
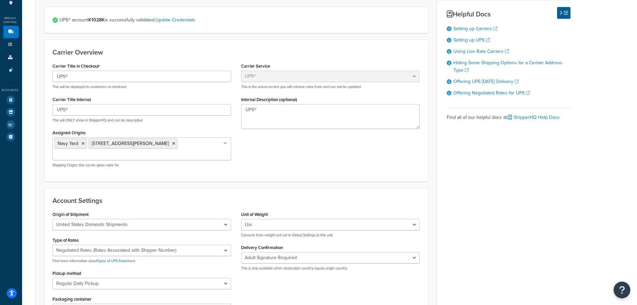
scroll to position [67, 0]
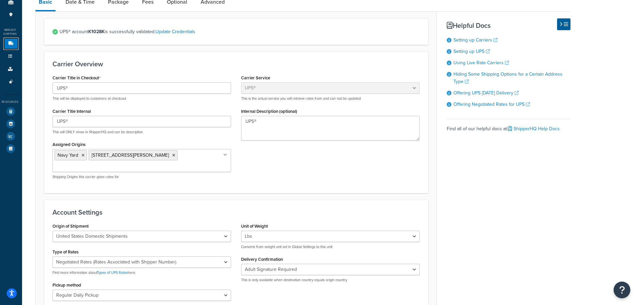
drag, startPoint x: 4, startPoint y: 40, endPoint x: 13, endPoint y: 45, distance: 9.9
click at [4, 40] on link "Carriers 6" at bounding box center [10, 43] width 15 height 12
click at [14, 46] on link "Carriers 6" at bounding box center [10, 43] width 15 height 12
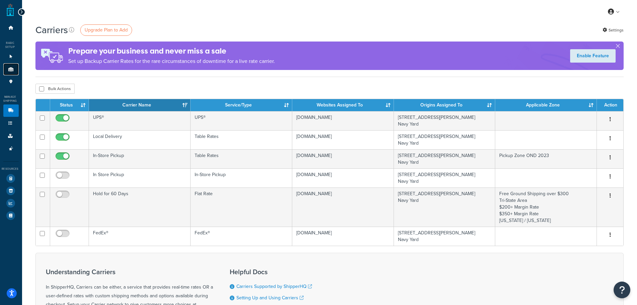
click at [11, 71] on link "Origins 2" at bounding box center [10, 69] width 15 height 12
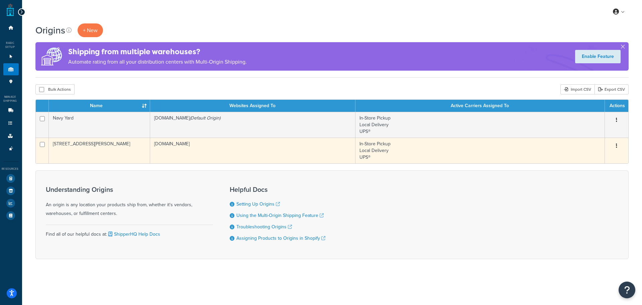
click at [76, 151] on td "[STREET_ADDRESS][PERSON_NAME]" at bounding box center [100, 150] width 102 height 26
click at [43, 145] on input "checkbox" at bounding box center [42, 144] width 5 height 5
checkbox input "true"
click at [615, 147] on button "button" at bounding box center [616, 146] width 9 height 11
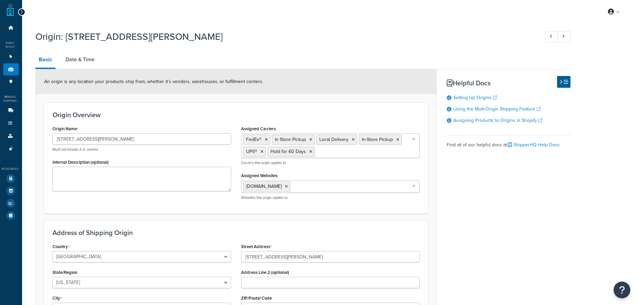
select select "32"
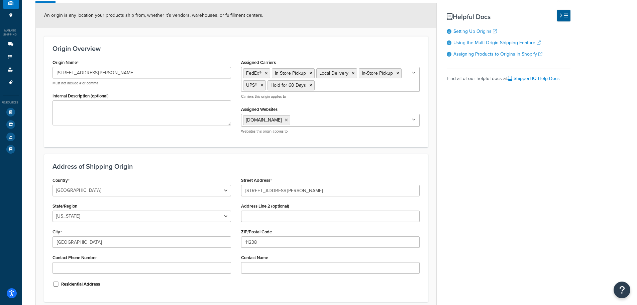
scroll to position [67, 0]
